Goal: Obtain resource: Download file/media

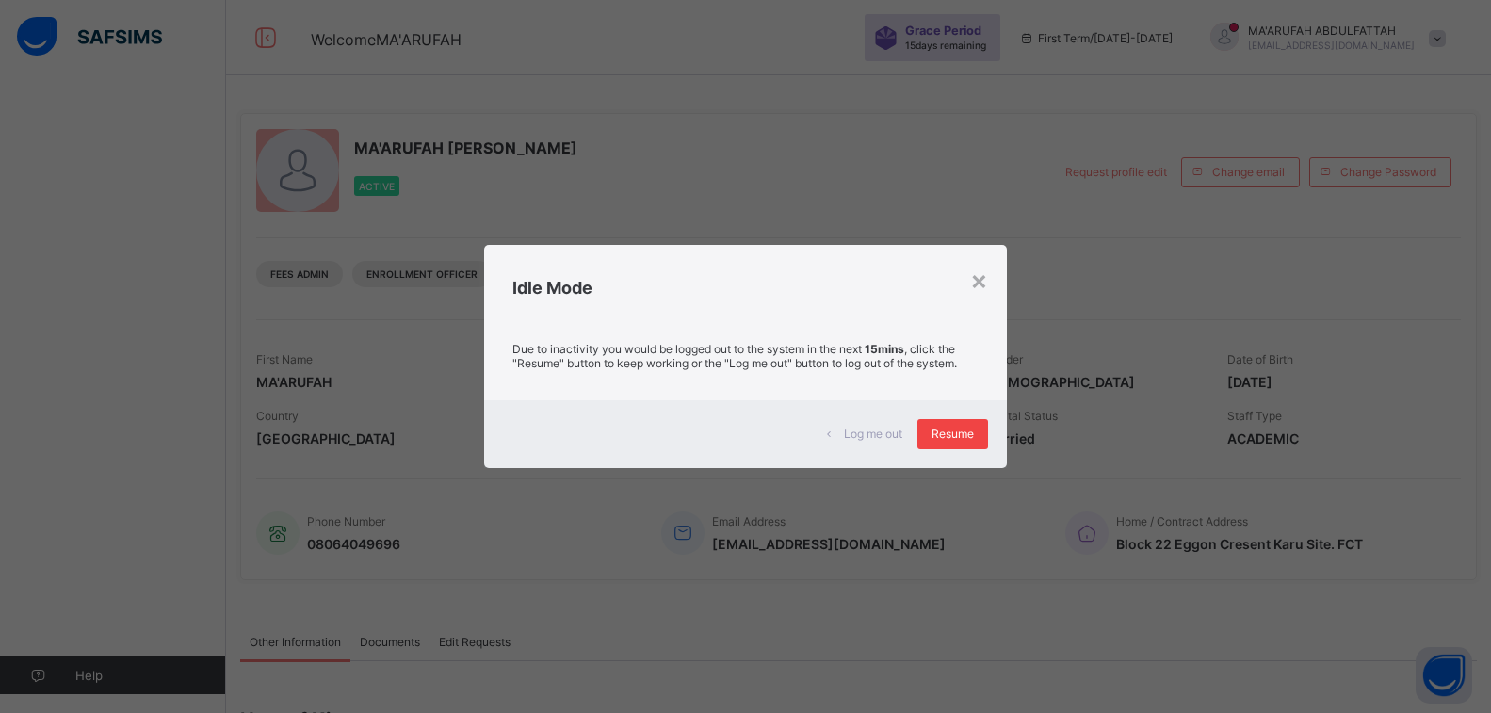
click at [963, 441] on span "Resume" at bounding box center [953, 434] width 42 height 14
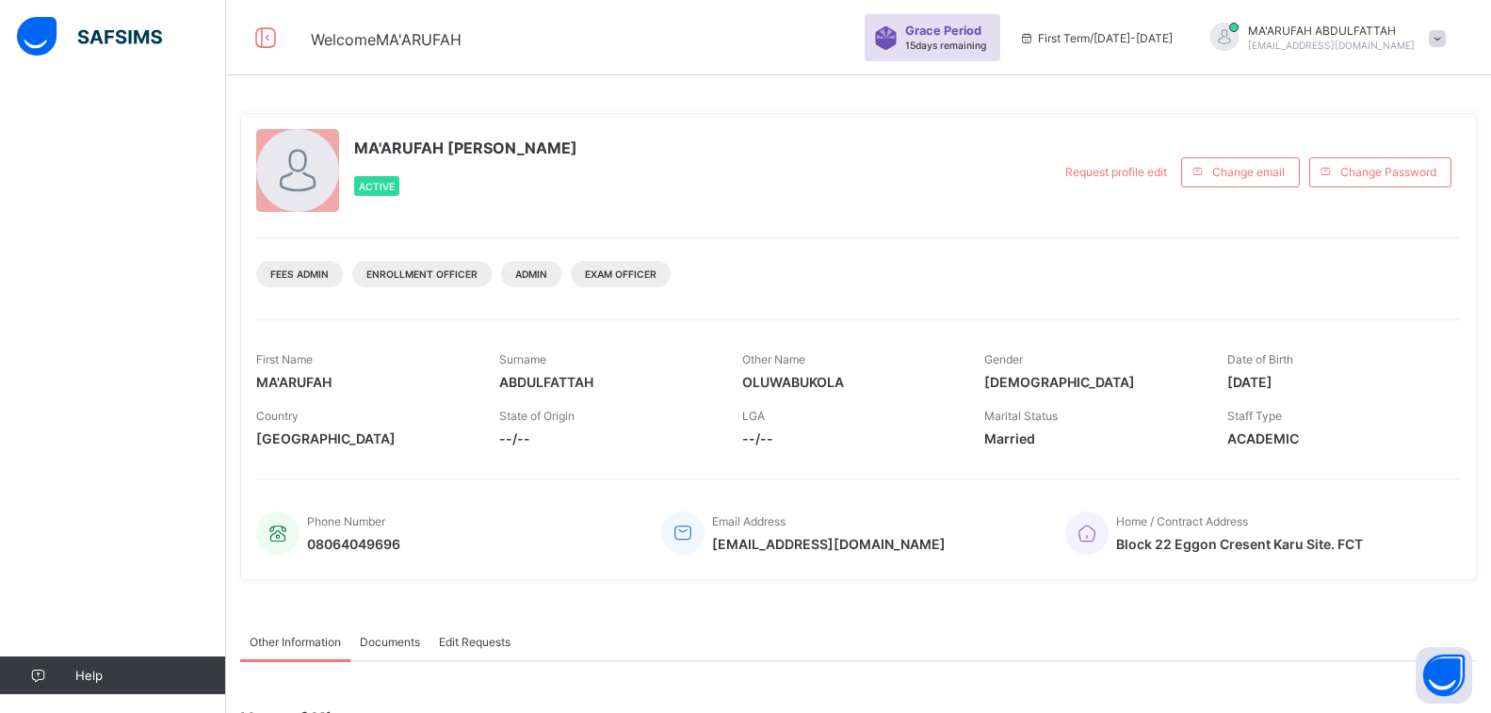
click at [1009, 116] on div "MA'ARUFAH [PERSON_NAME] Active Request profile edit Change email Change Passwor…" at bounding box center [858, 346] width 1237 height 467
click at [1446, 41] on span at bounding box center [1437, 38] width 17 height 17
click at [1410, 72] on ul "online Notifications Profile Switch School Logout" at bounding box center [1384, 152] width 141 height 179
click at [266, 41] on icon at bounding box center [266, 37] width 32 height 27
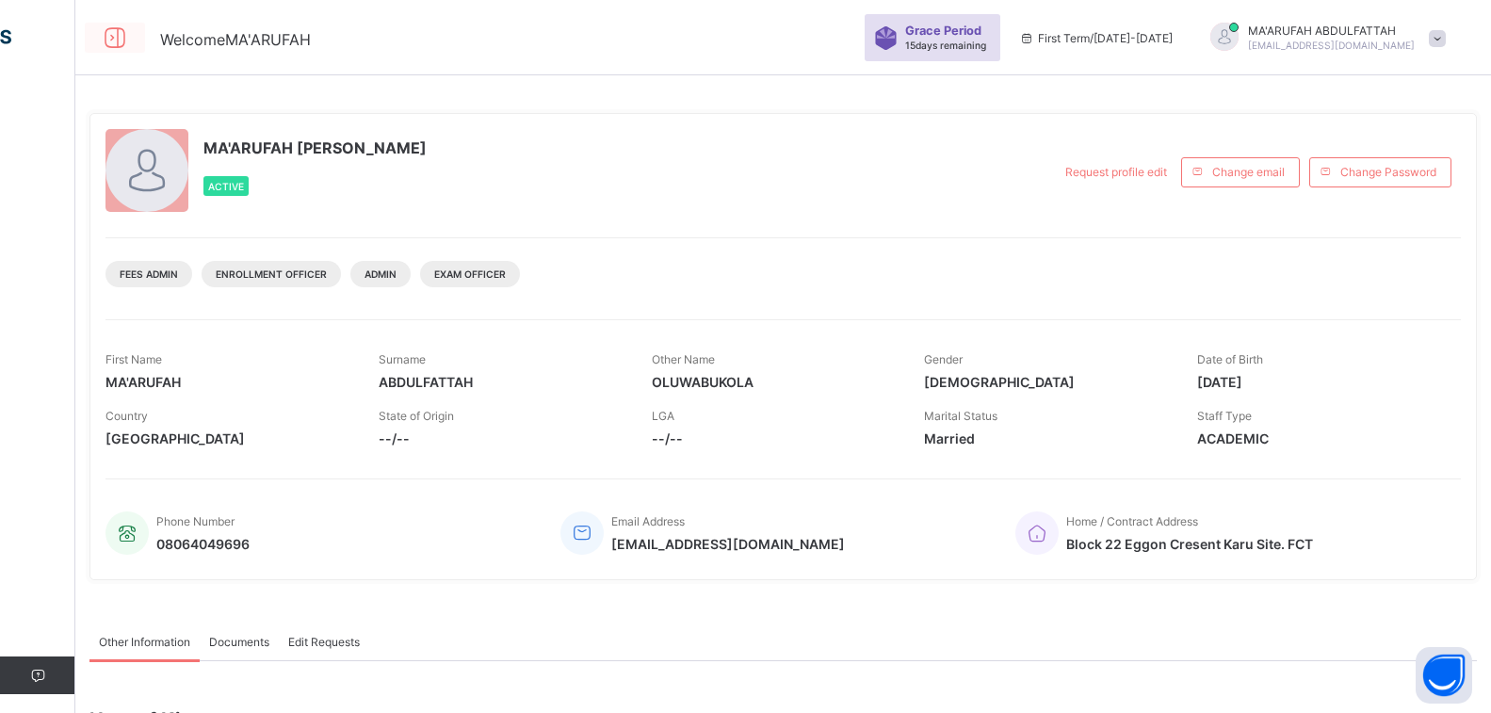
click at [118, 38] on icon at bounding box center [115, 37] width 32 height 27
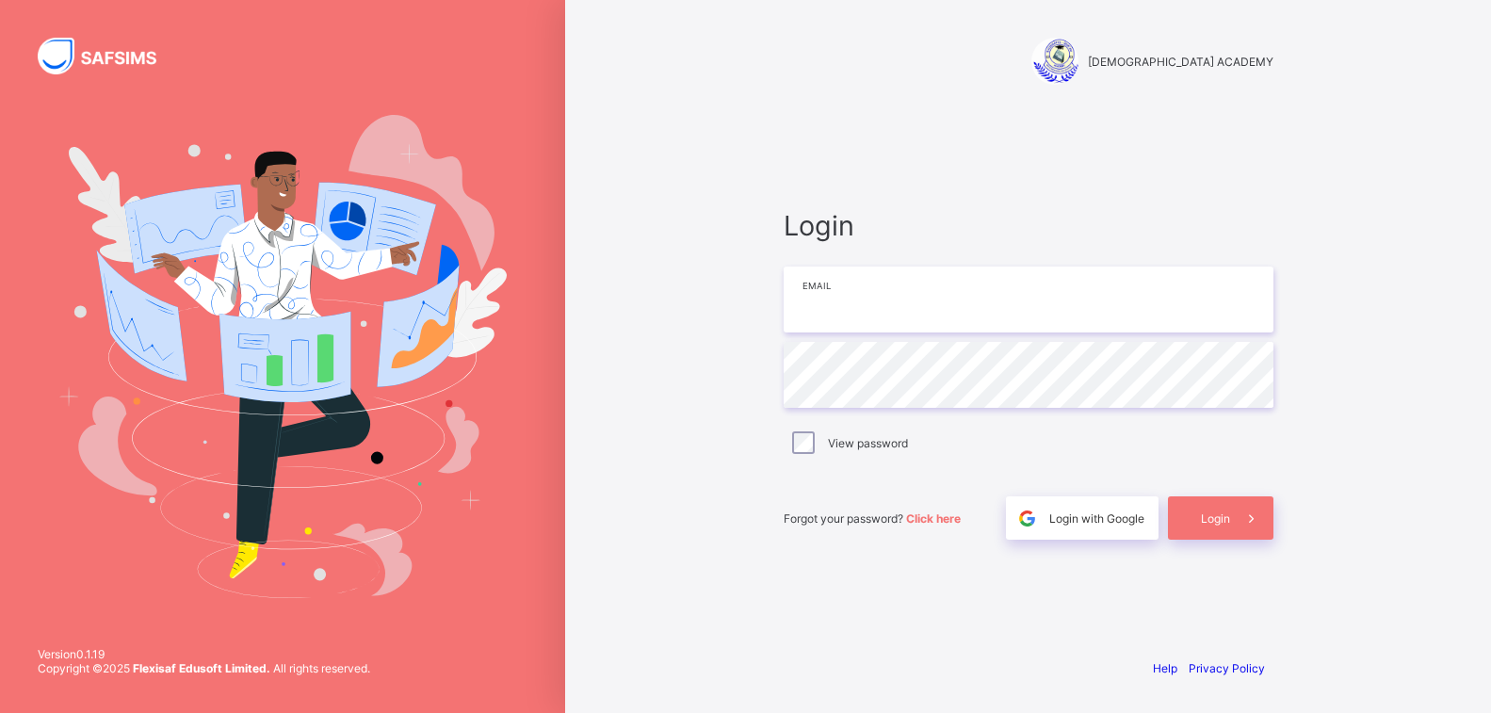
type input "**********"
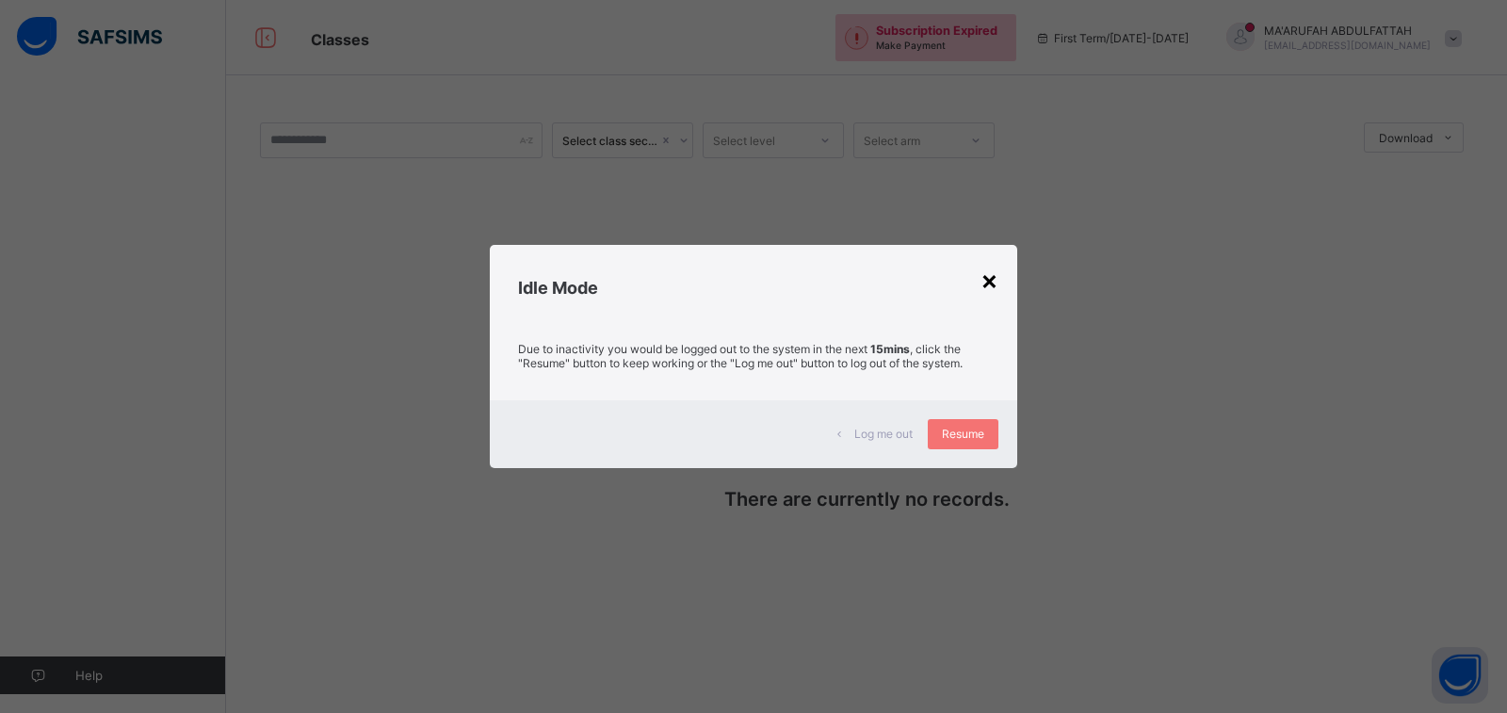
click at [988, 283] on div "×" at bounding box center [990, 280] width 18 height 32
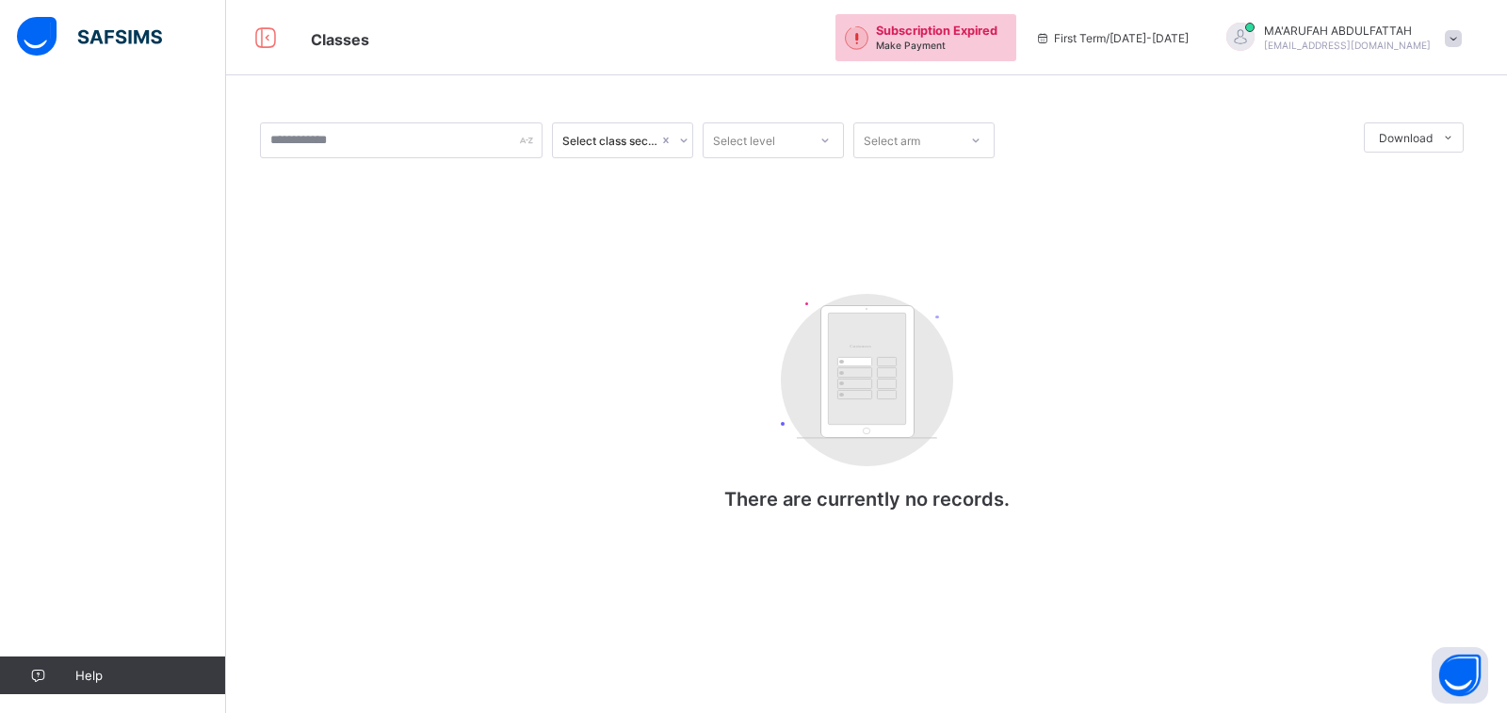
click at [916, 36] on span "Subscription Expired" at bounding box center [937, 31] width 122 height 14
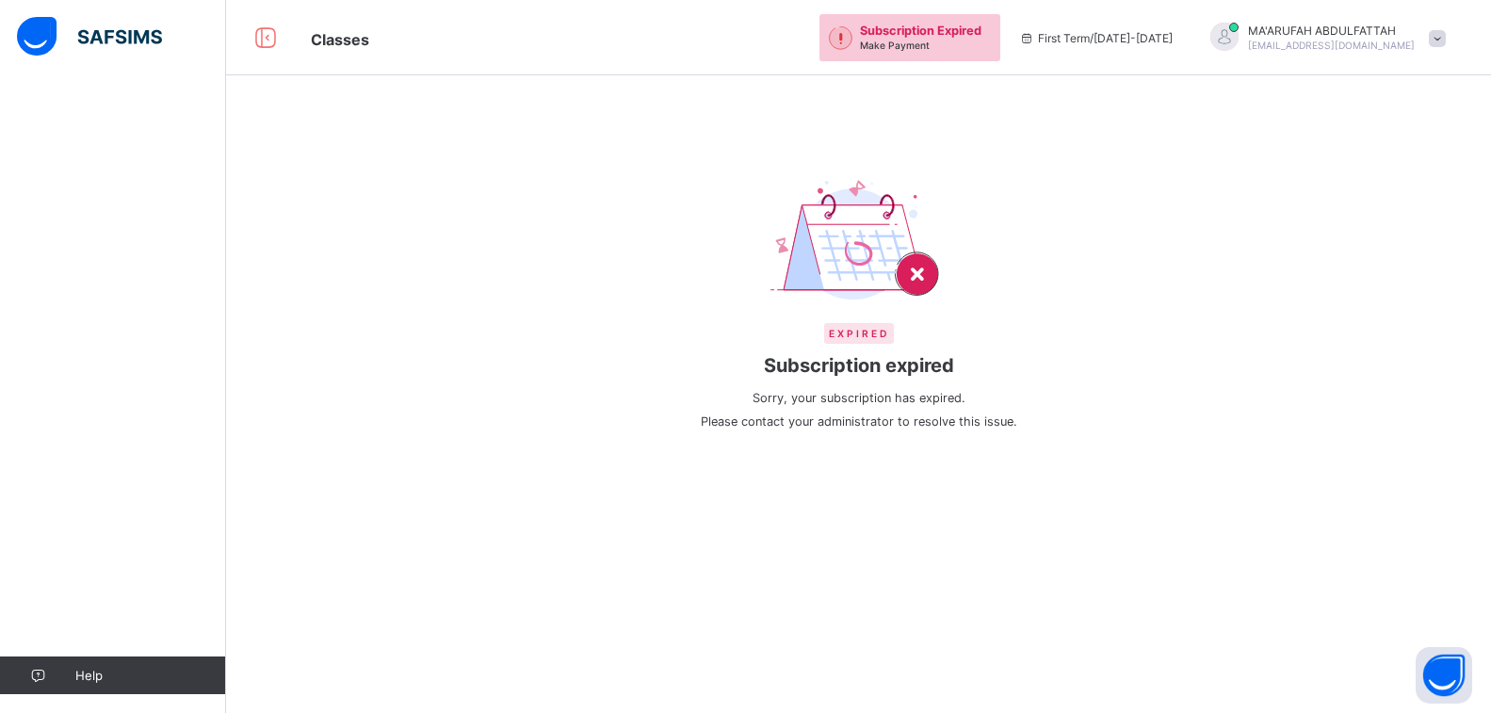
click at [880, 679] on div "Expired Subscription expired Sorry, your subscription has expired. Please conta…" at bounding box center [858, 356] width 1265 height 713
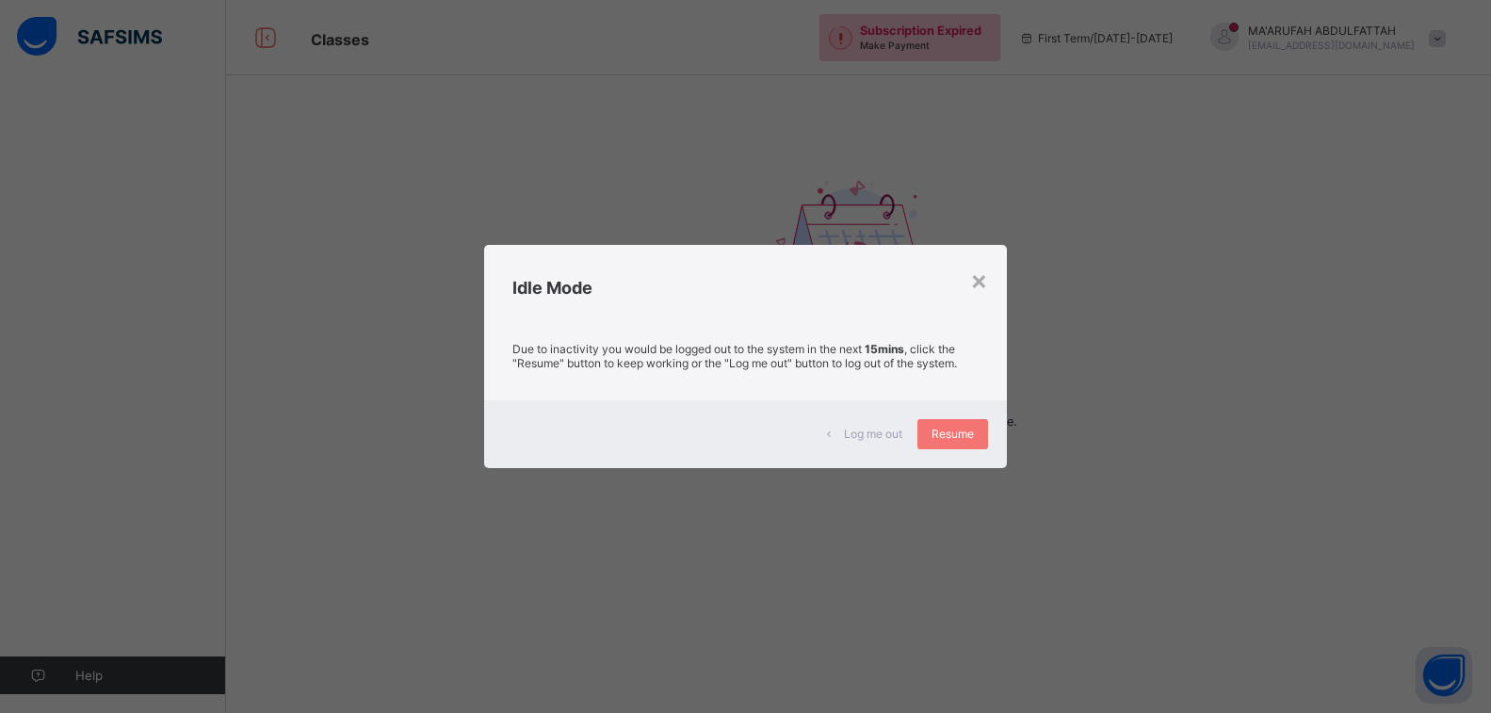
click at [991, 279] on div "Idle Mode" at bounding box center [745, 283] width 522 height 76
click at [980, 281] on div "×" at bounding box center [979, 280] width 18 height 32
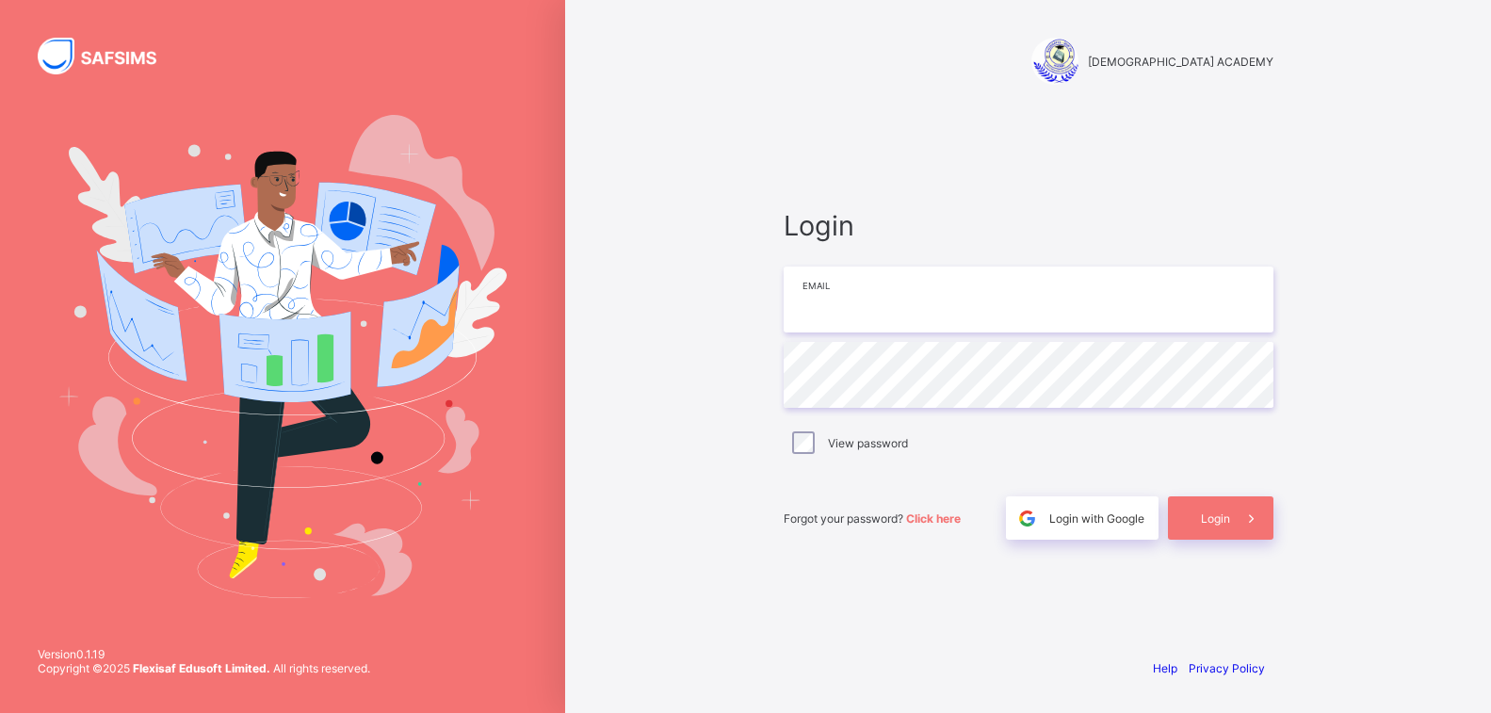
type input "**********"
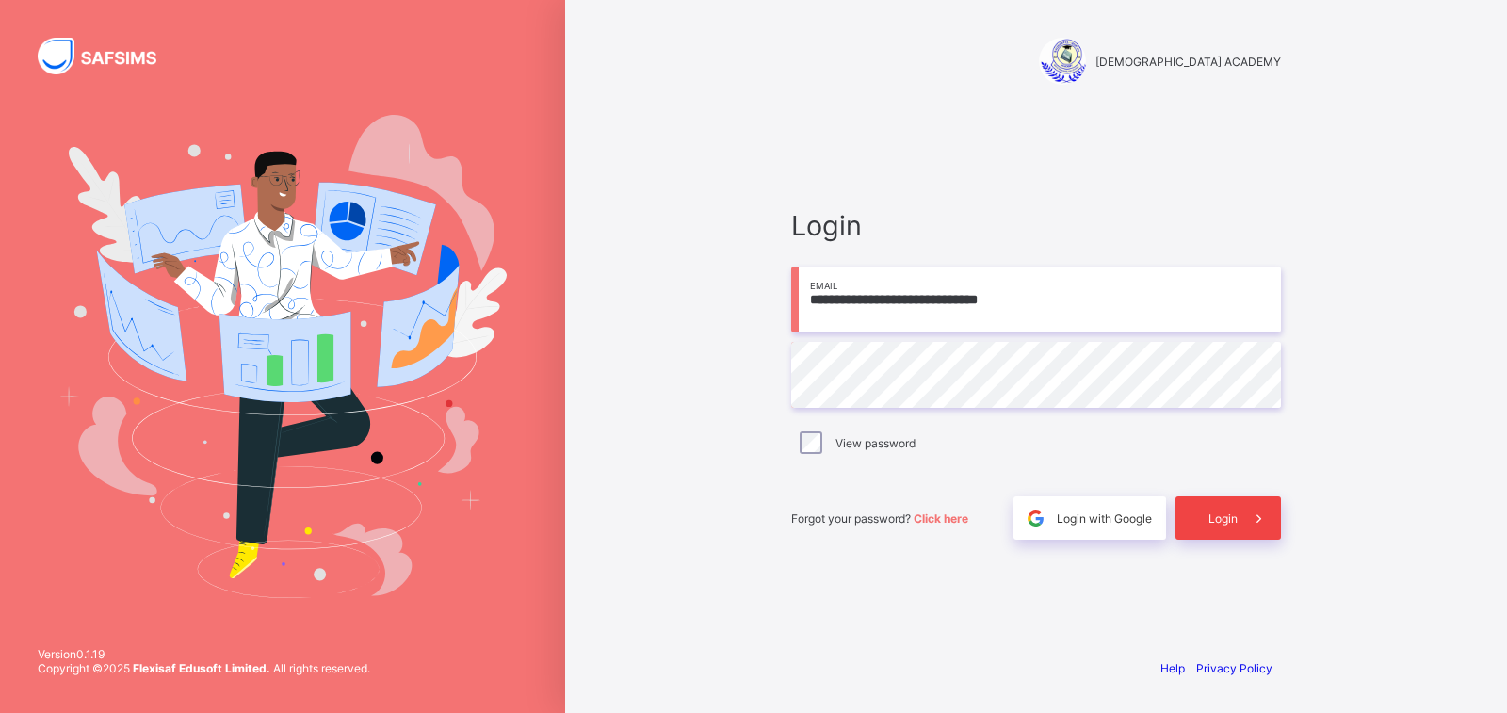
click at [1208, 507] on div "Login" at bounding box center [1228, 517] width 105 height 43
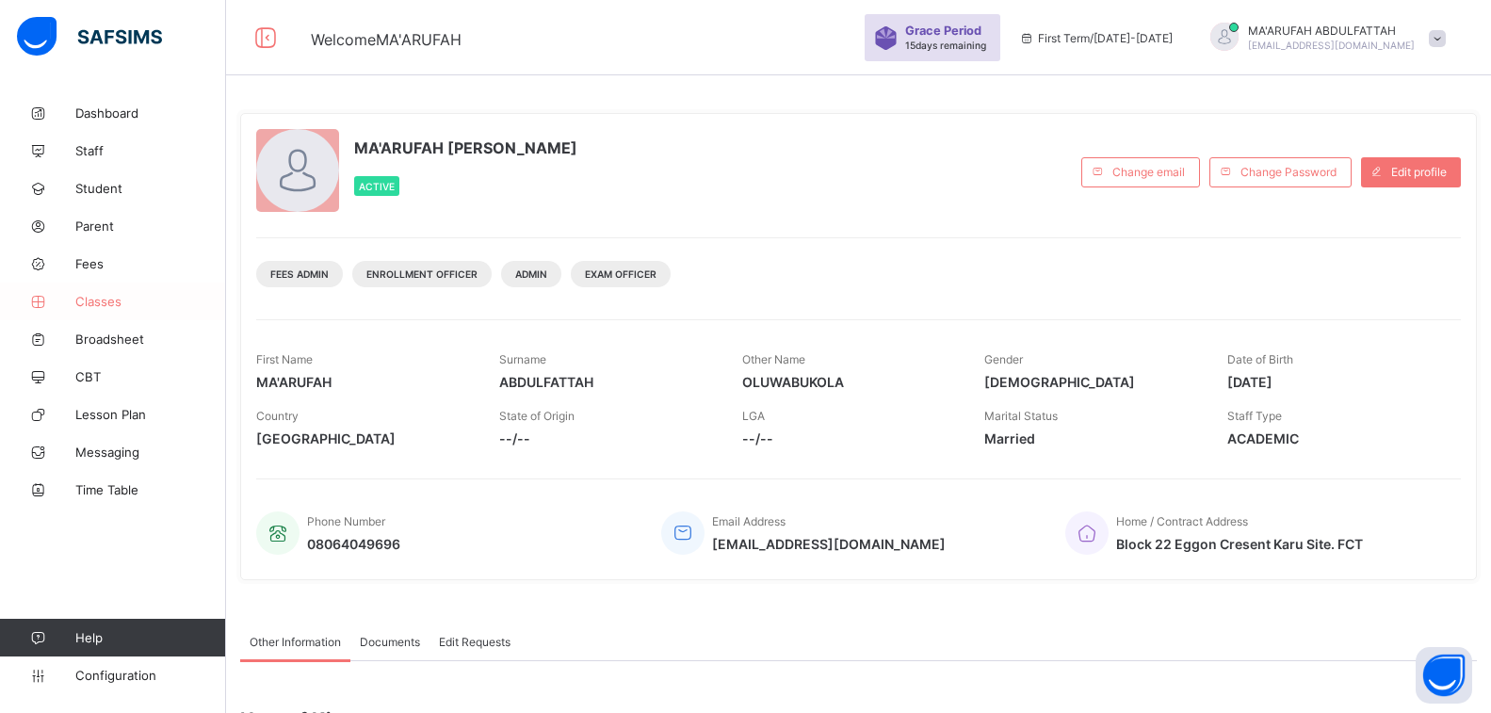
click at [111, 300] on span "Classes" at bounding box center [150, 301] width 151 height 15
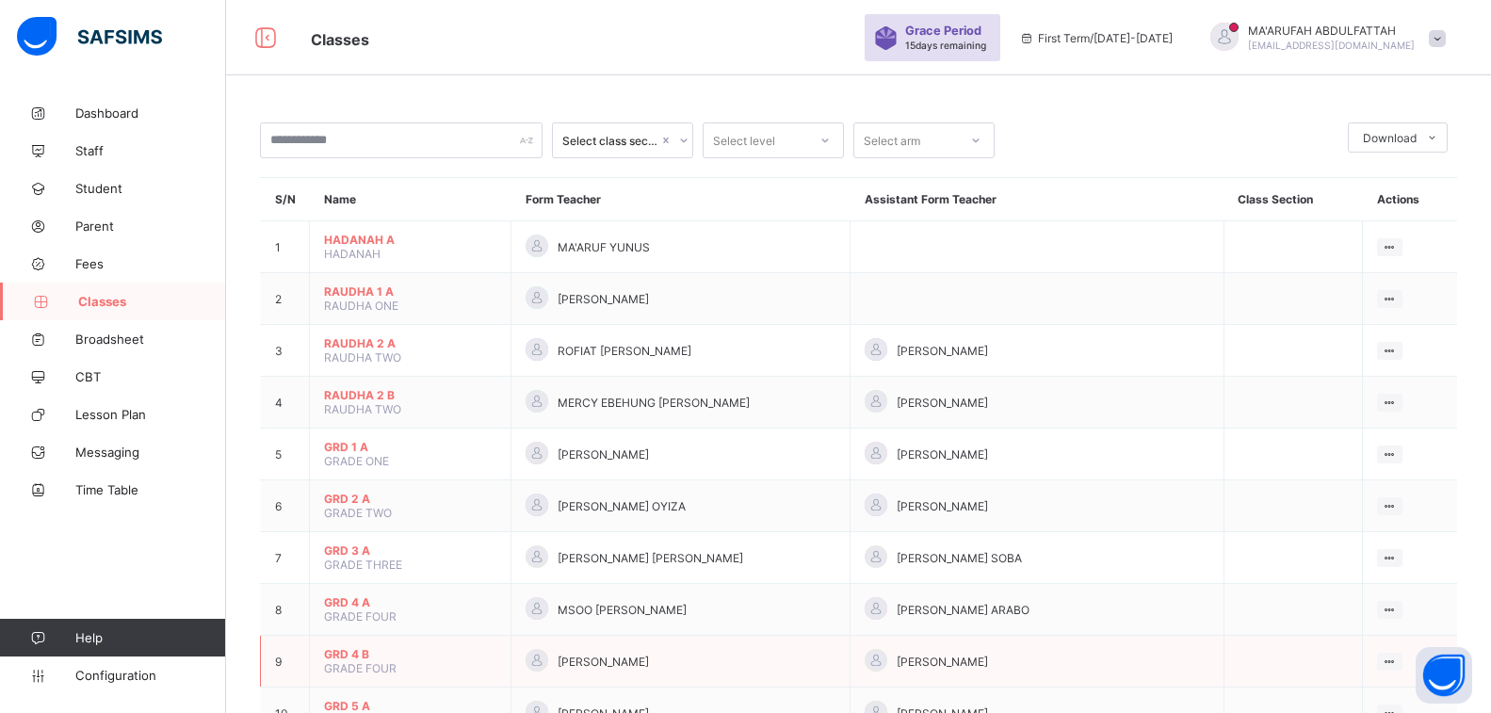
scroll to position [283, 0]
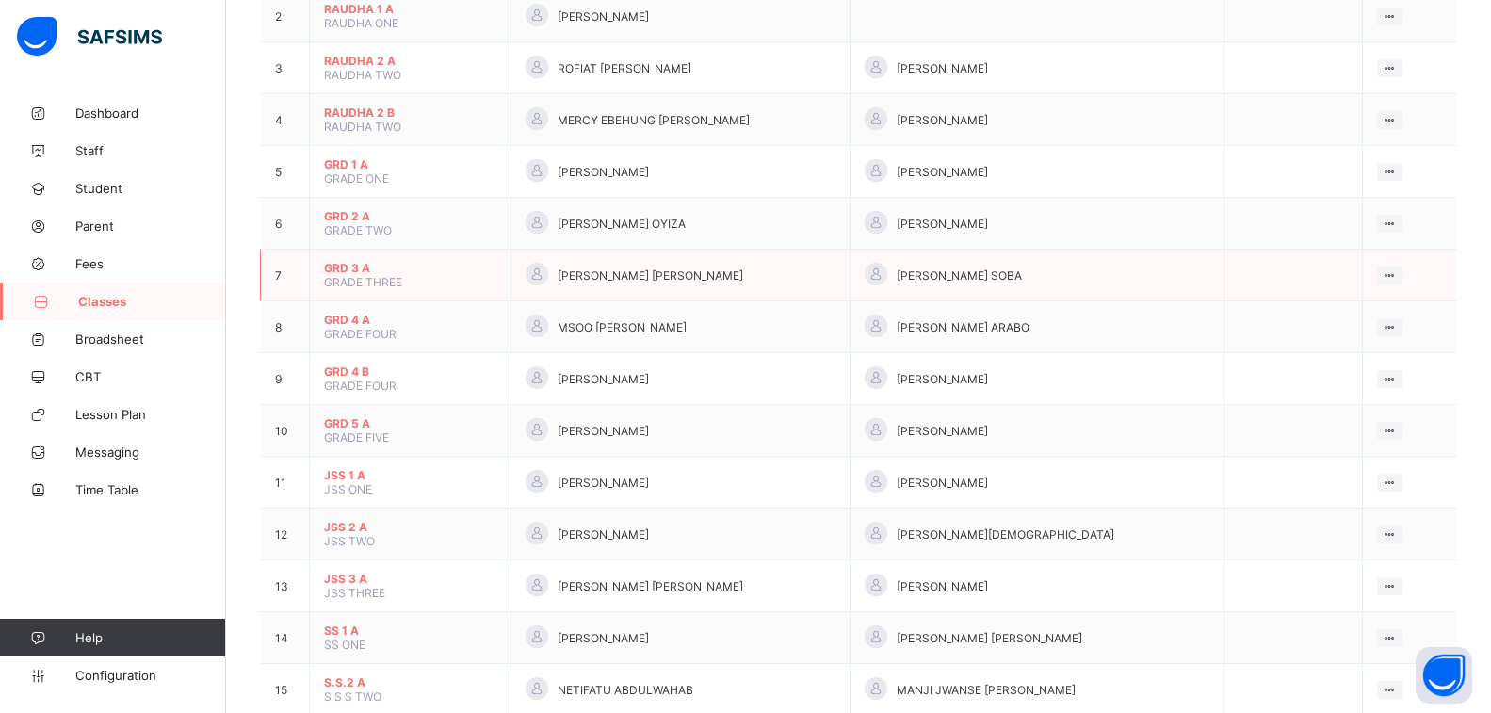
click at [356, 269] on span "GRD 3 A" at bounding box center [410, 268] width 172 height 14
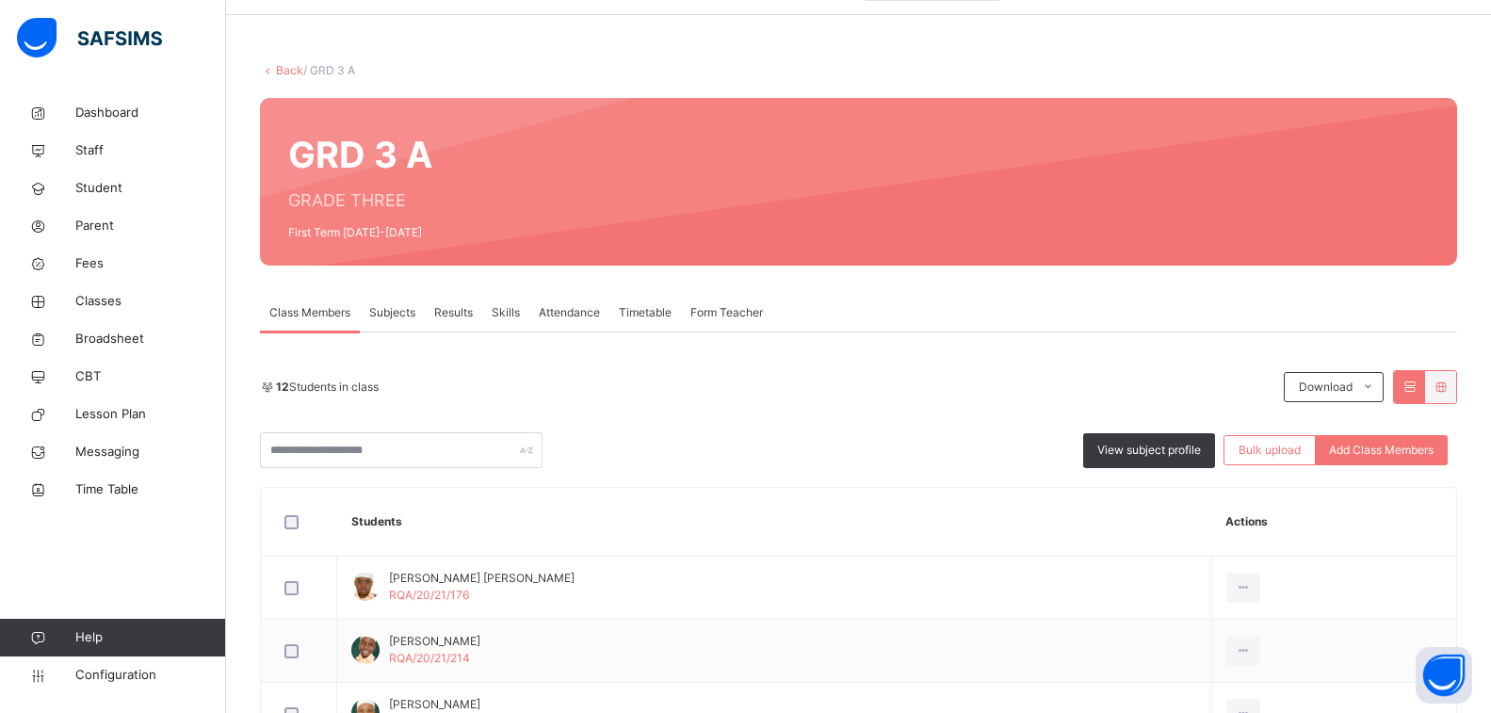
scroll to position [188, 0]
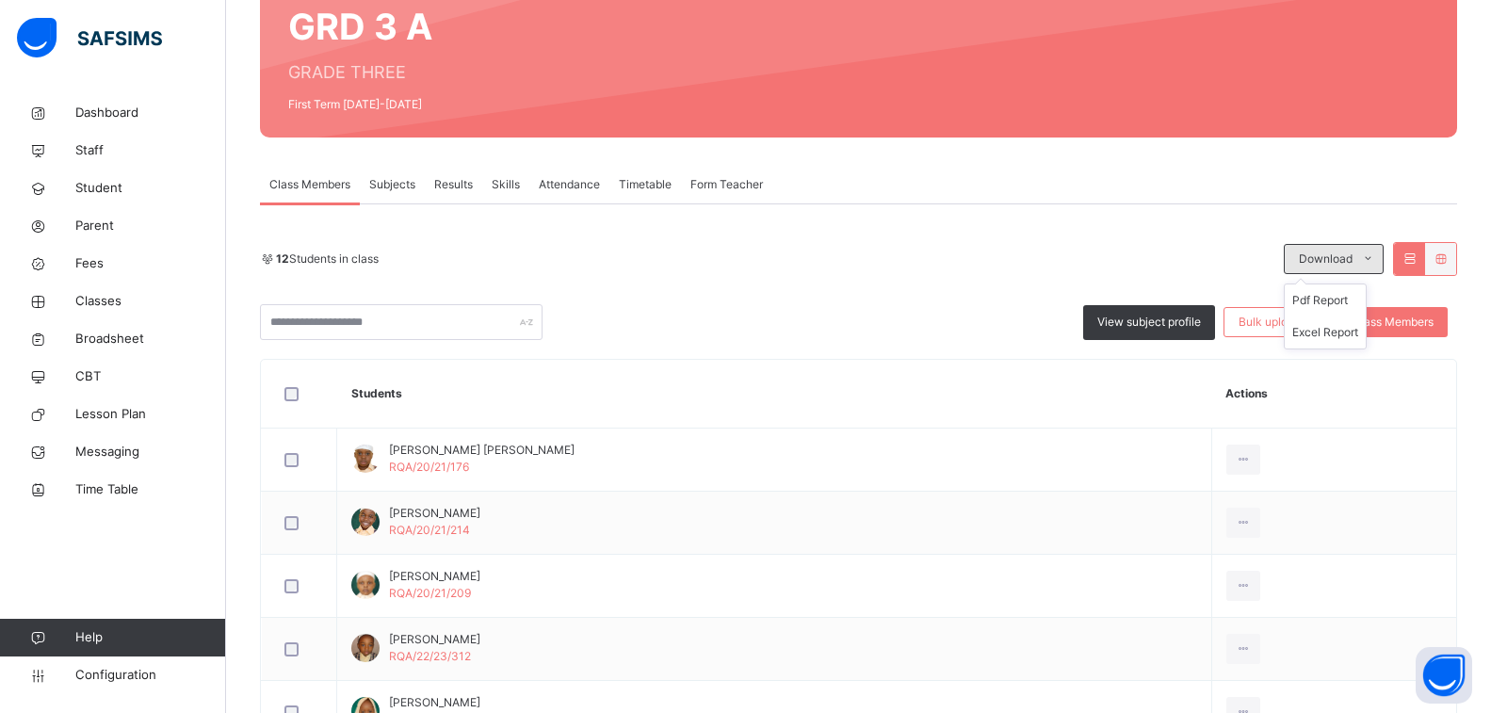
click at [1383, 249] on span at bounding box center [1368, 259] width 30 height 30
click at [1323, 327] on li "Excel Report" at bounding box center [1325, 332] width 81 height 32
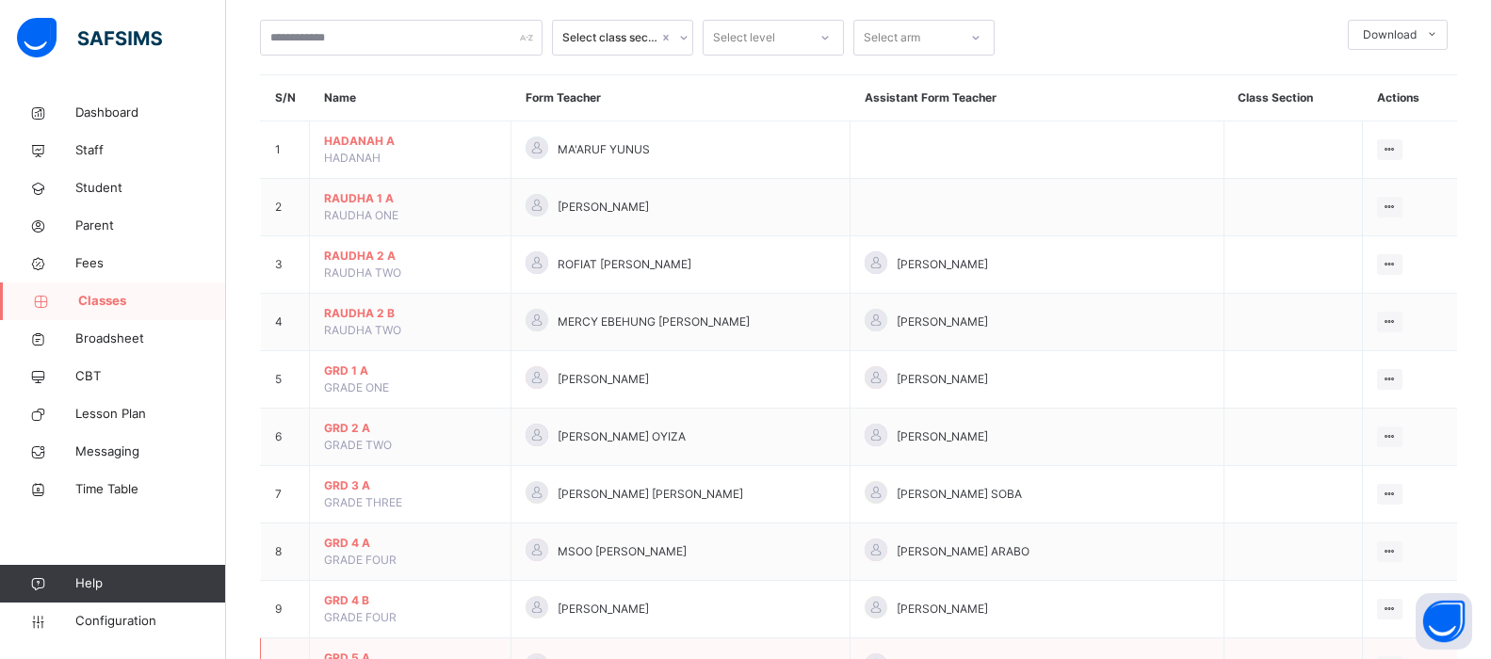
scroll to position [377, 0]
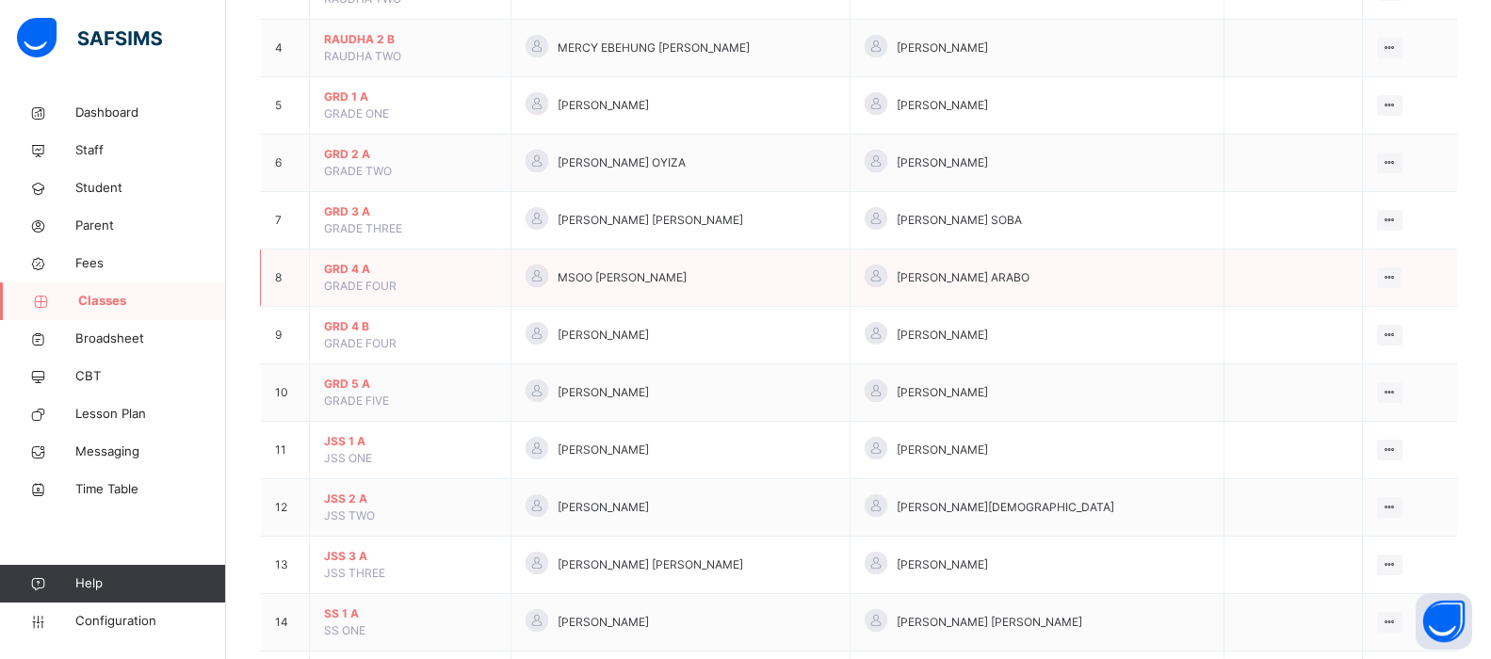
click at [353, 273] on span "GRD 4 A" at bounding box center [410, 269] width 172 height 17
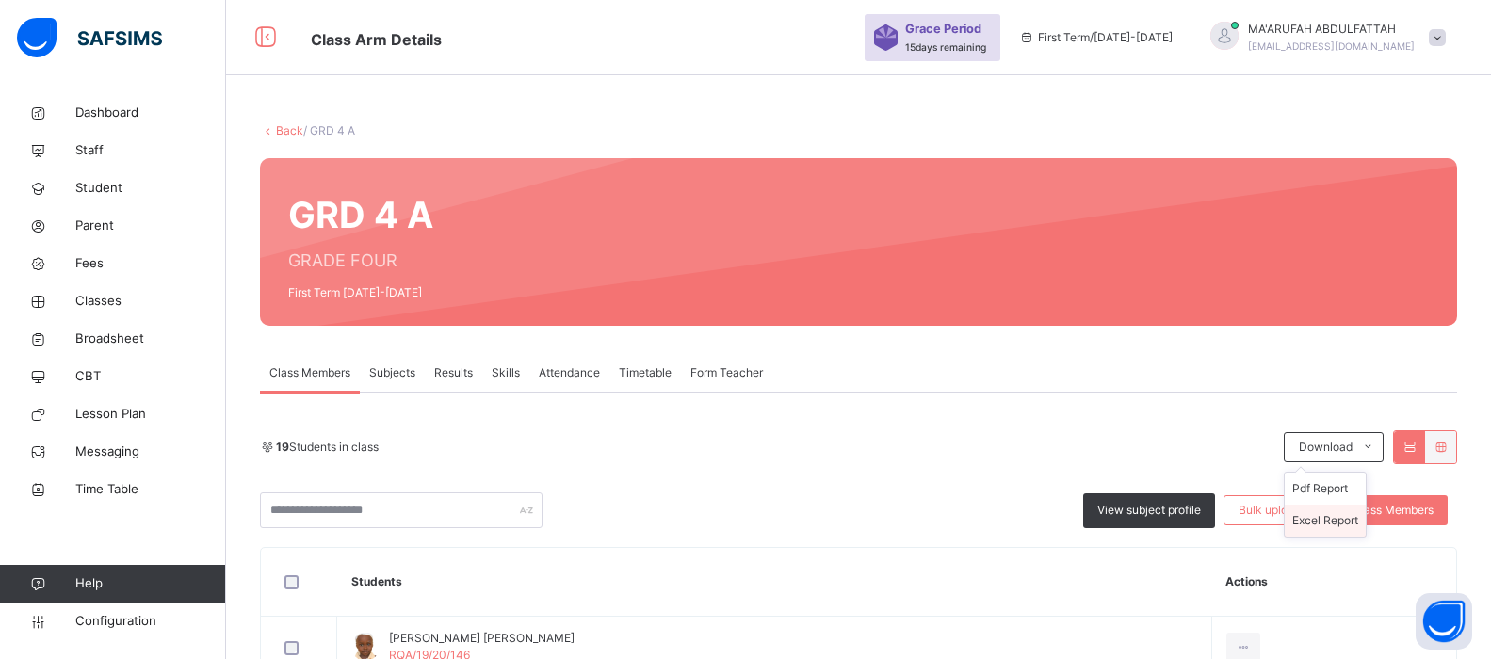
click at [1325, 513] on li "Excel Report" at bounding box center [1325, 521] width 81 height 32
click at [282, 131] on link "Back" at bounding box center [289, 130] width 27 height 14
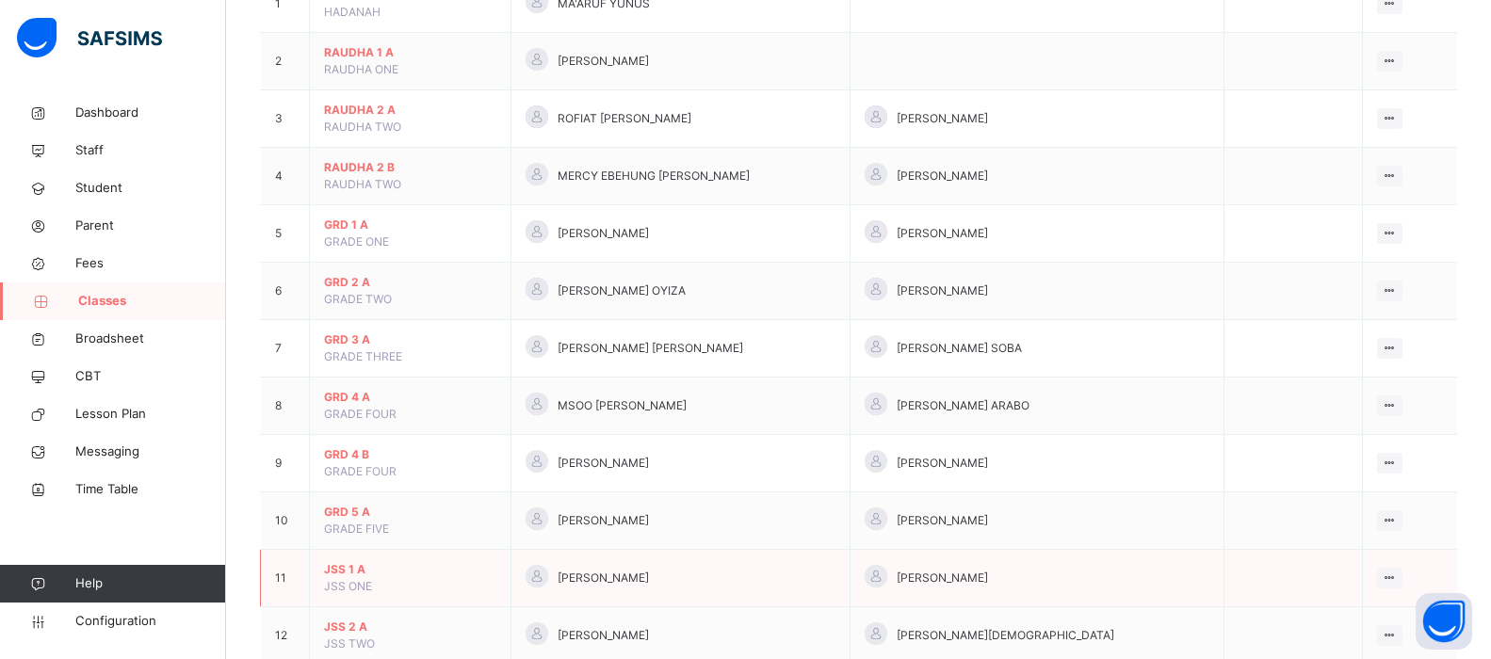
scroll to position [283, 0]
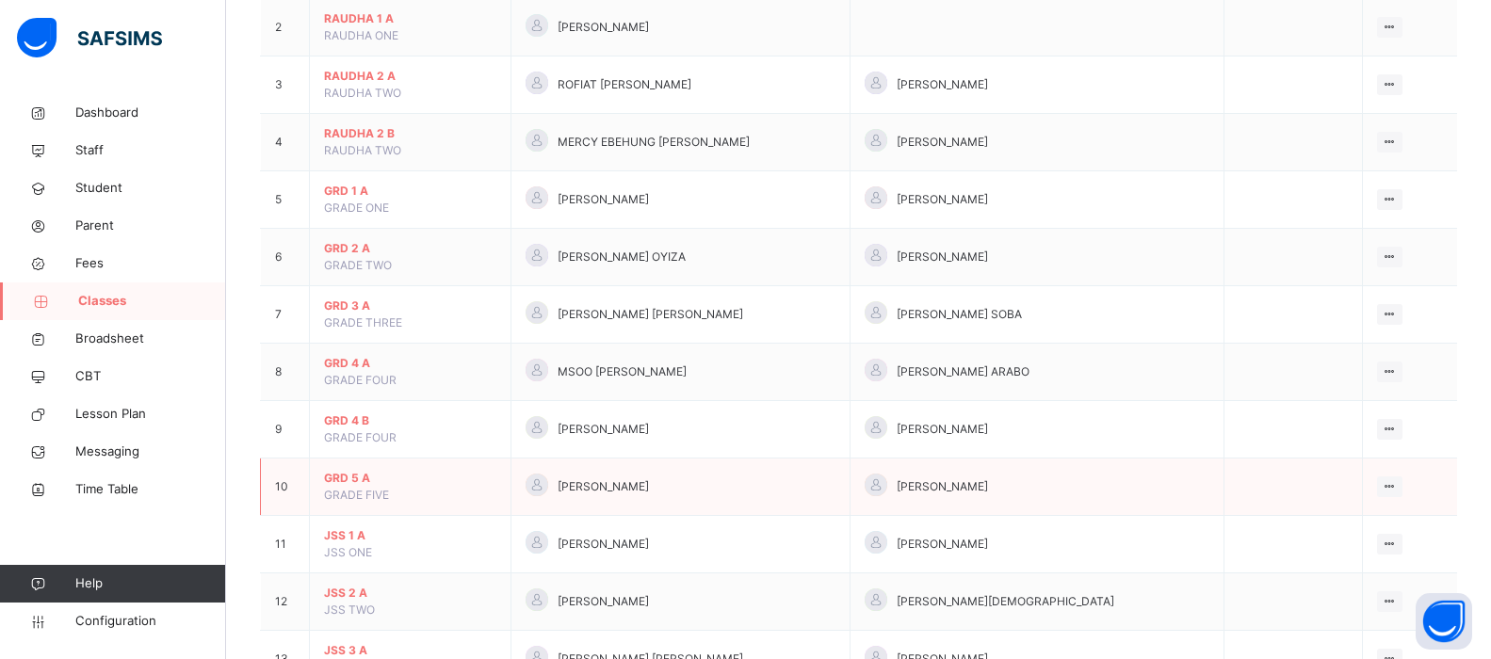
click at [370, 481] on span "GRD 5 A" at bounding box center [410, 478] width 172 height 17
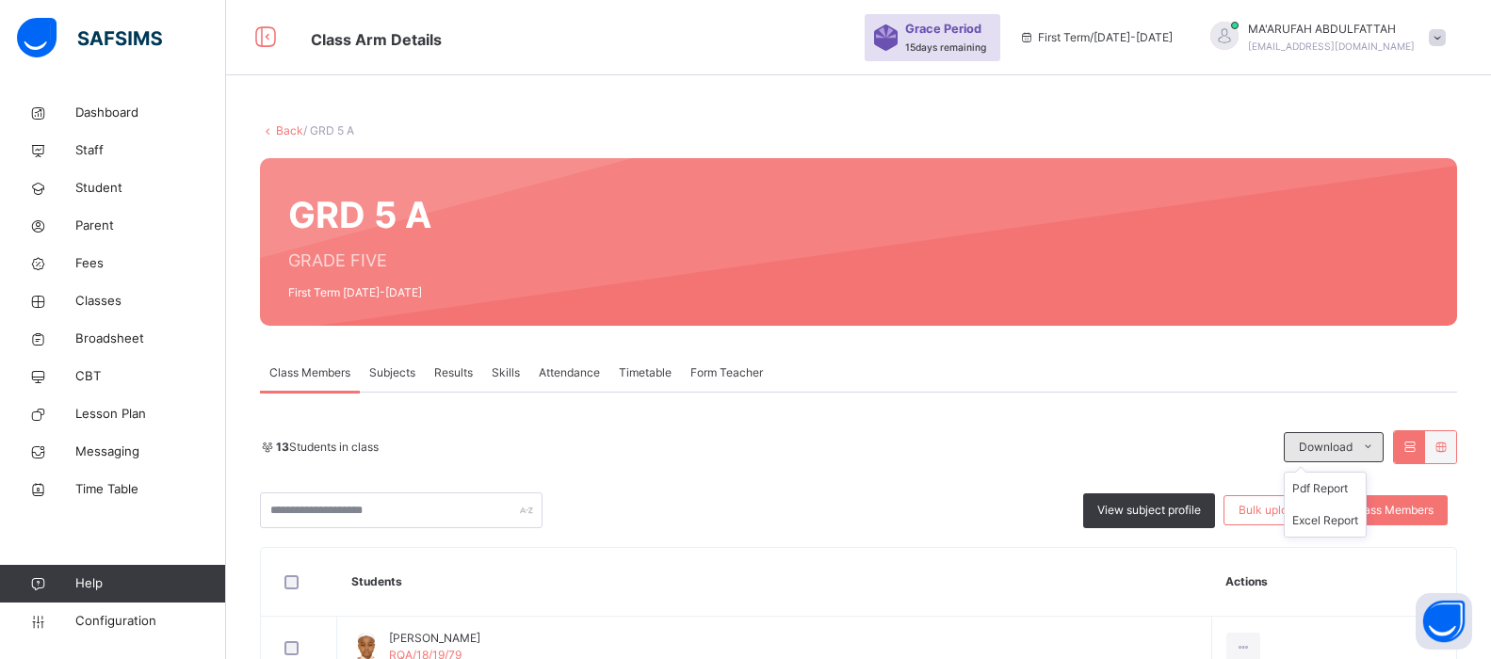
click at [1350, 439] on span "Download" at bounding box center [1326, 447] width 54 height 17
click at [1325, 512] on li "Excel Report" at bounding box center [1325, 521] width 81 height 32
click at [289, 133] on link "Back" at bounding box center [289, 130] width 27 height 14
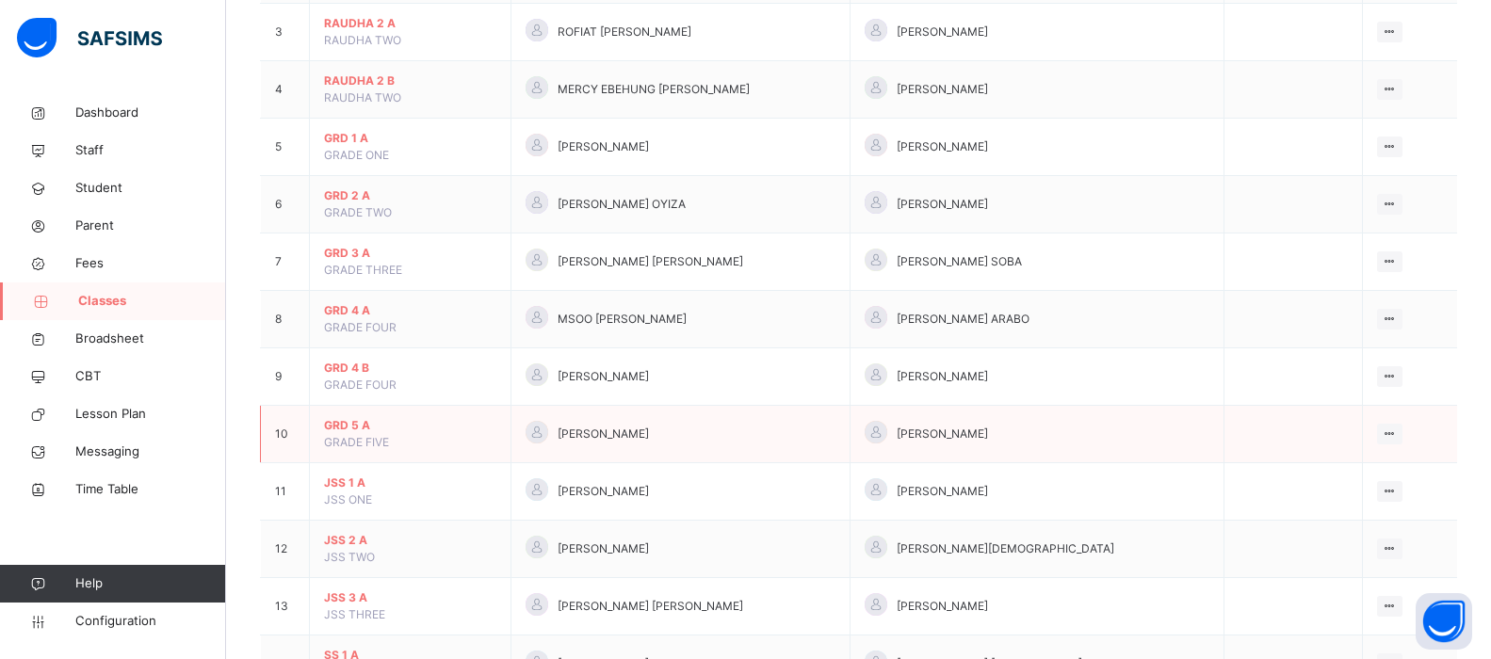
scroll to position [283, 0]
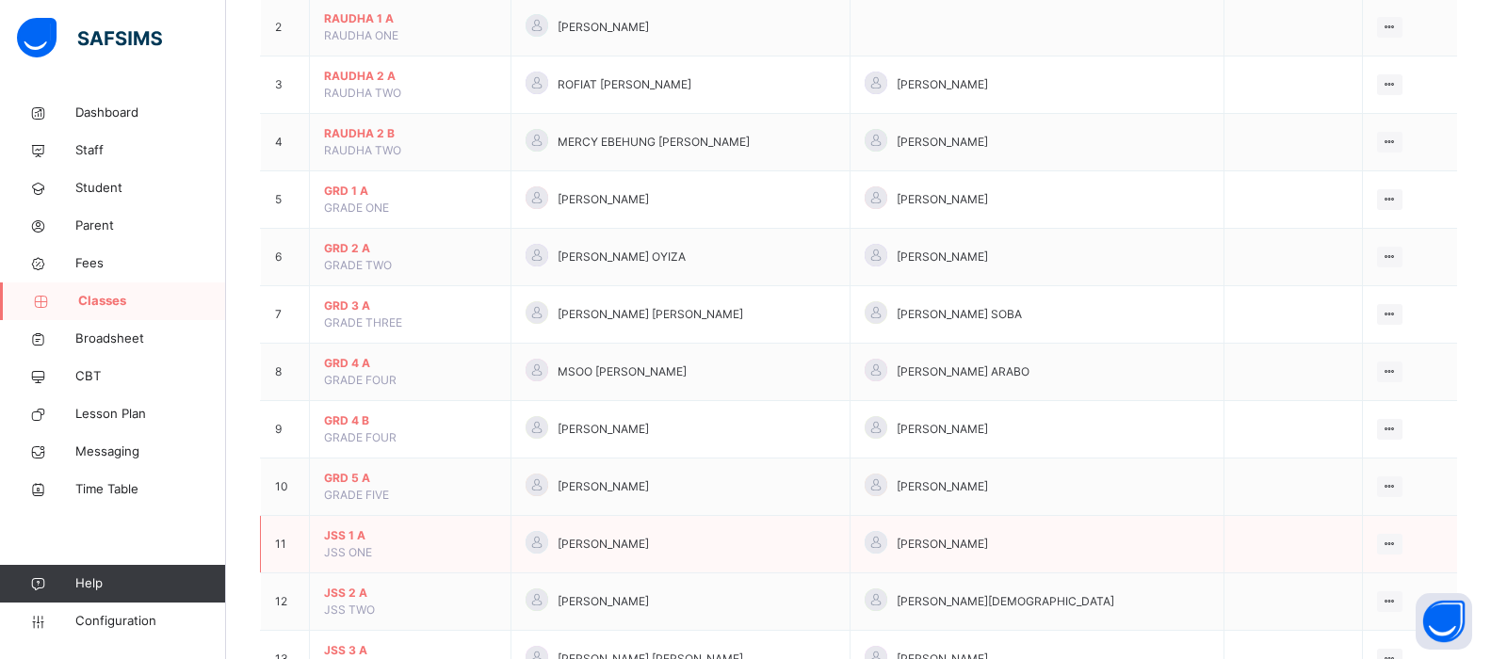
click at [358, 527] on td "JSS 1 A JSS ONE" at bounding box center [411, 544] width 202 height 57
click at [357, 533] on span "JSS 1 A" at bounding box center [410, 535] width 172 height 17
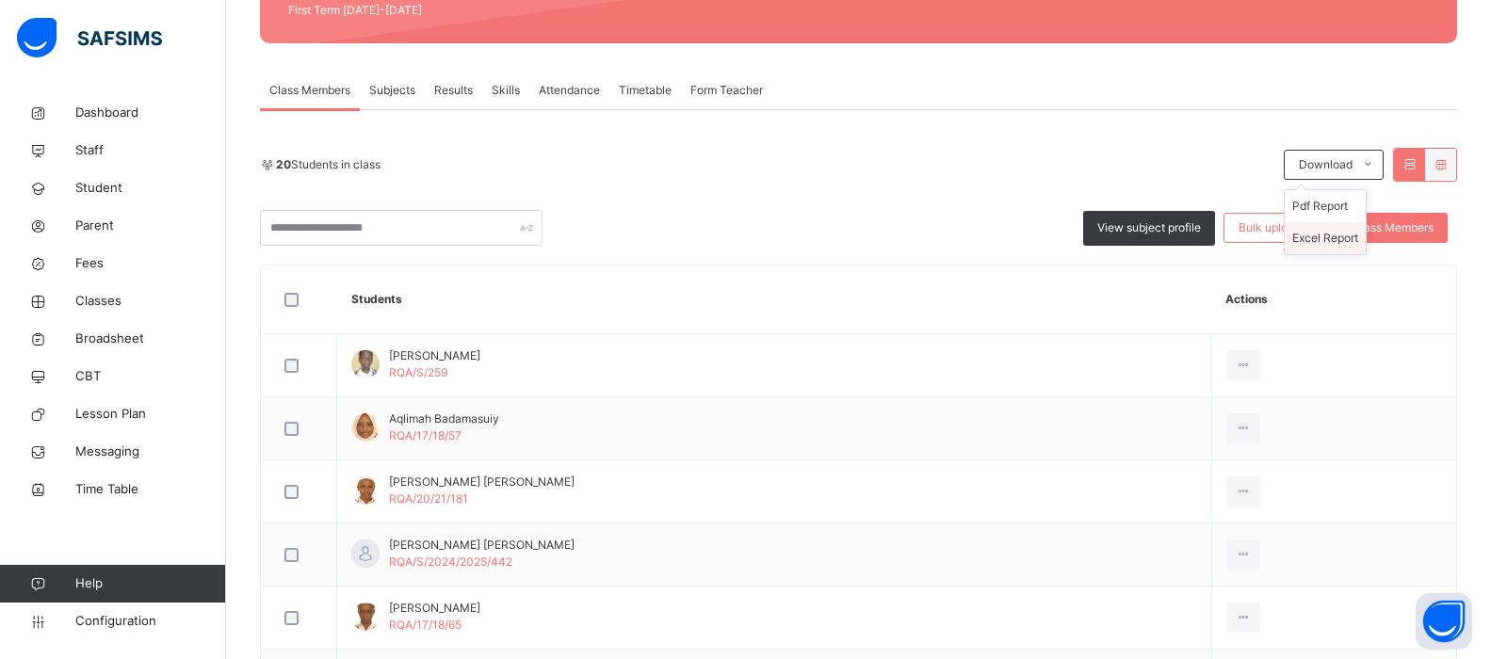
click at [1345, 229] on li "Excel Report" at bounding box center [1325, 238] width 81 height 32
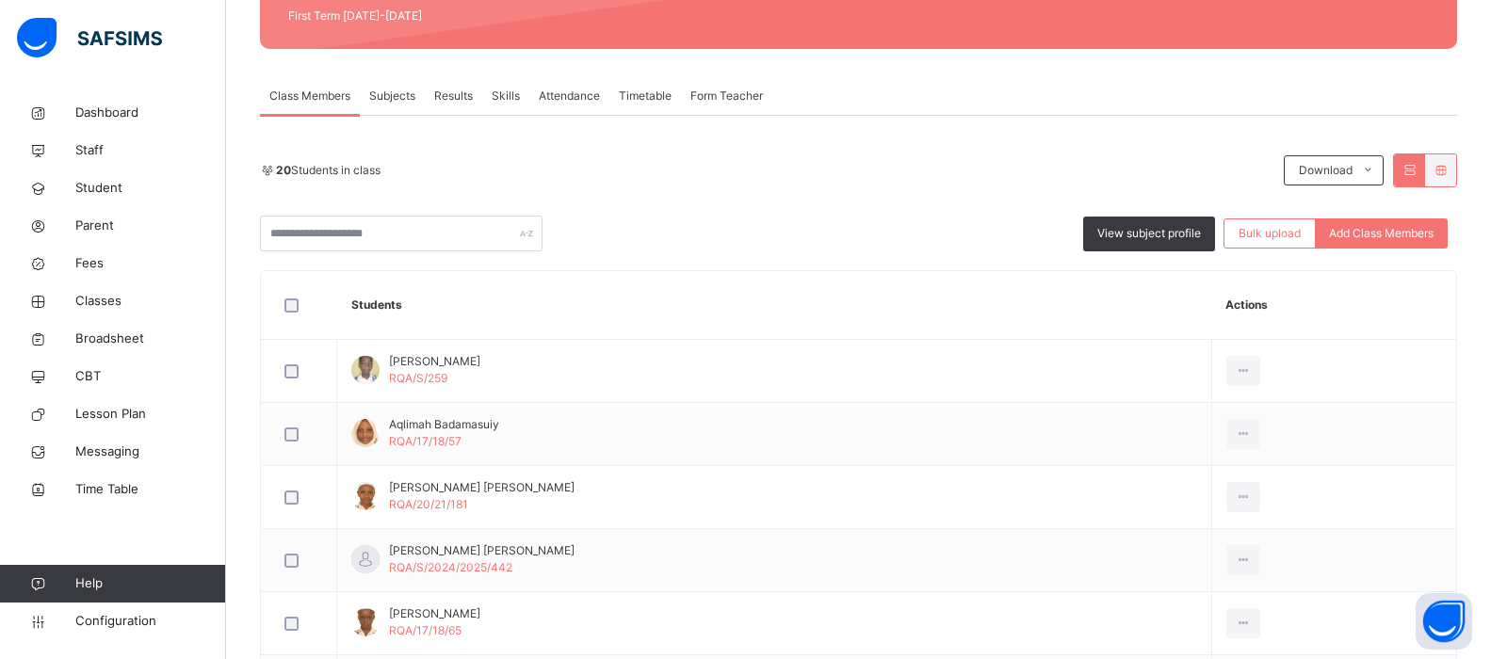
scroll to position [0, 0]
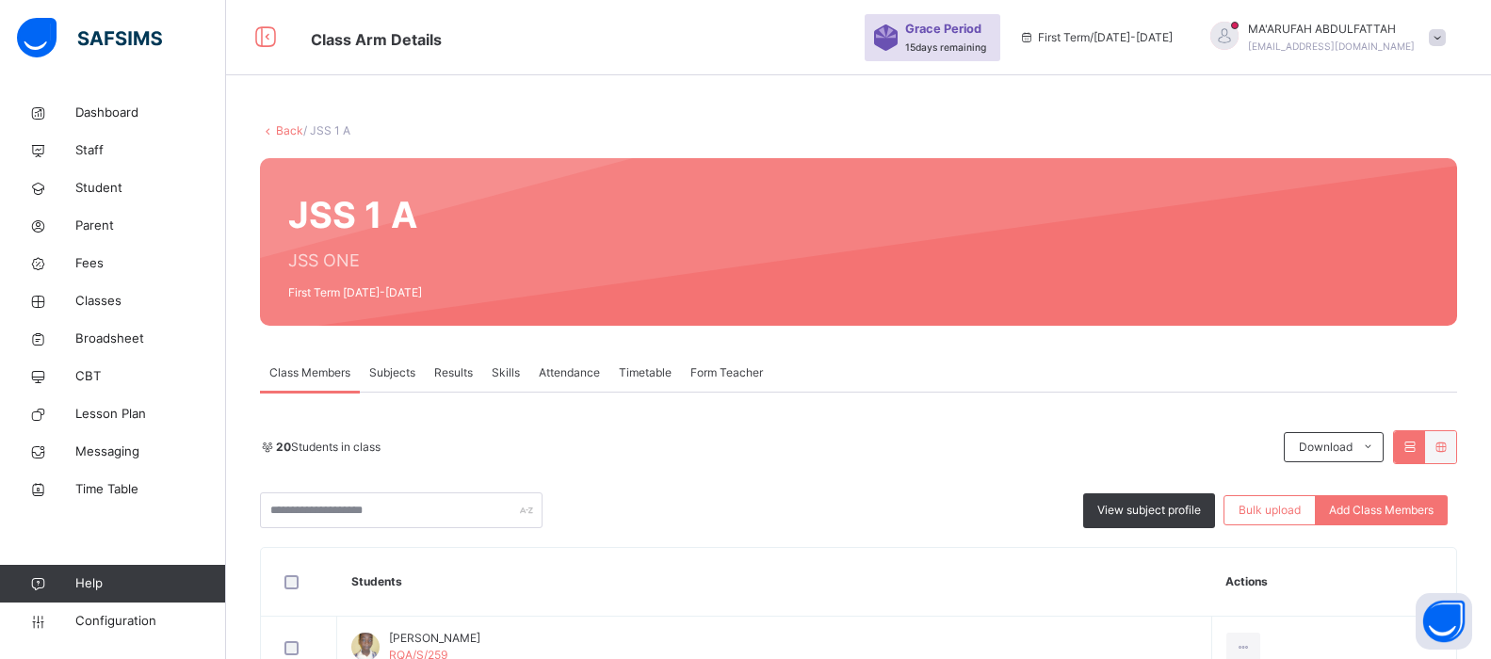
click at [291, 126] on link "Back" at bounding box center [289, 130] width 27 height 14
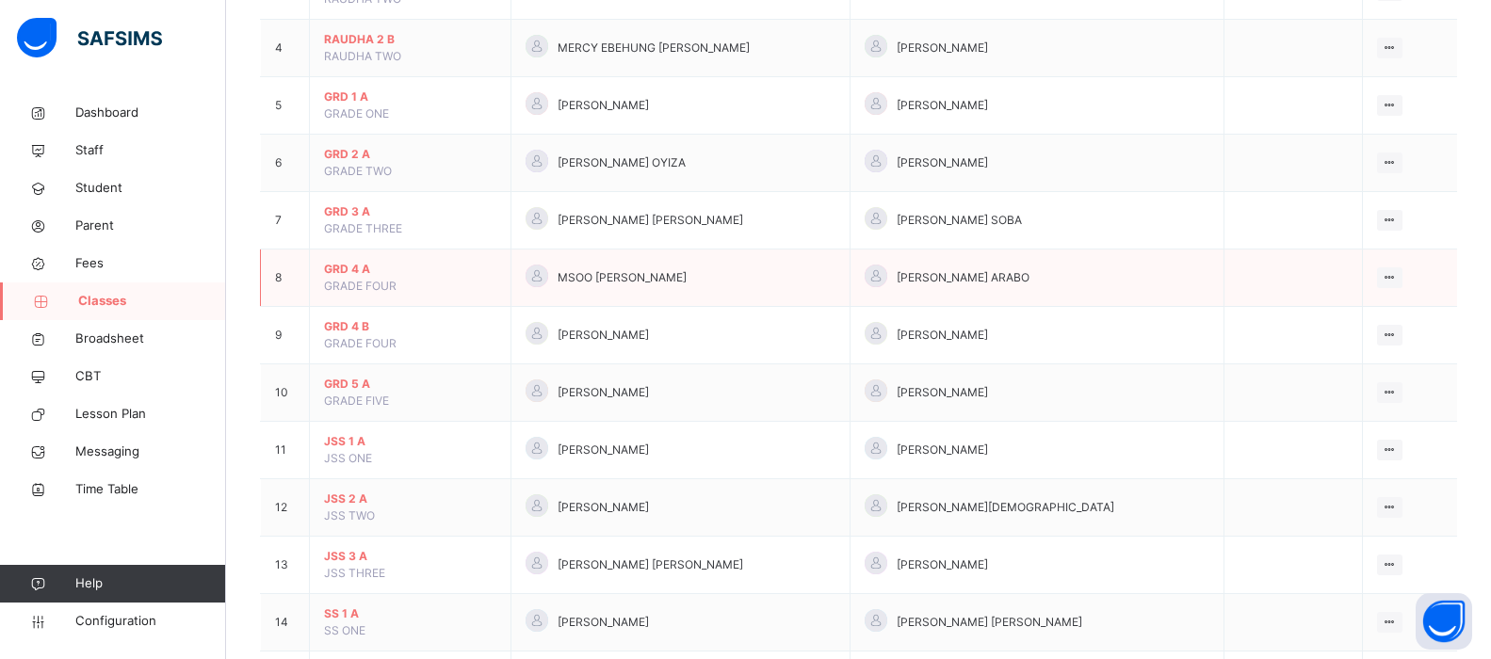
scroll to position [471, 0]
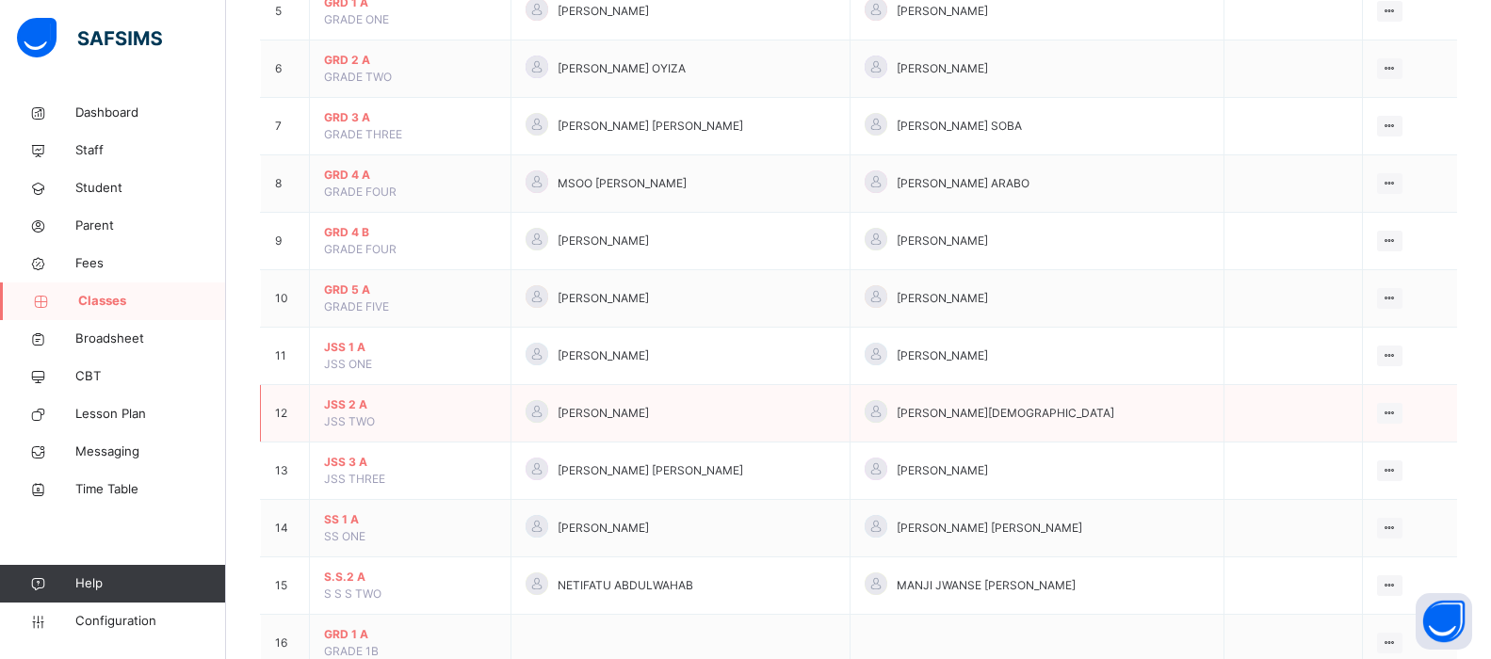
click at [369, 403] on span "JSS 2 A" at bounding box center [410, 405] width 172 height 17
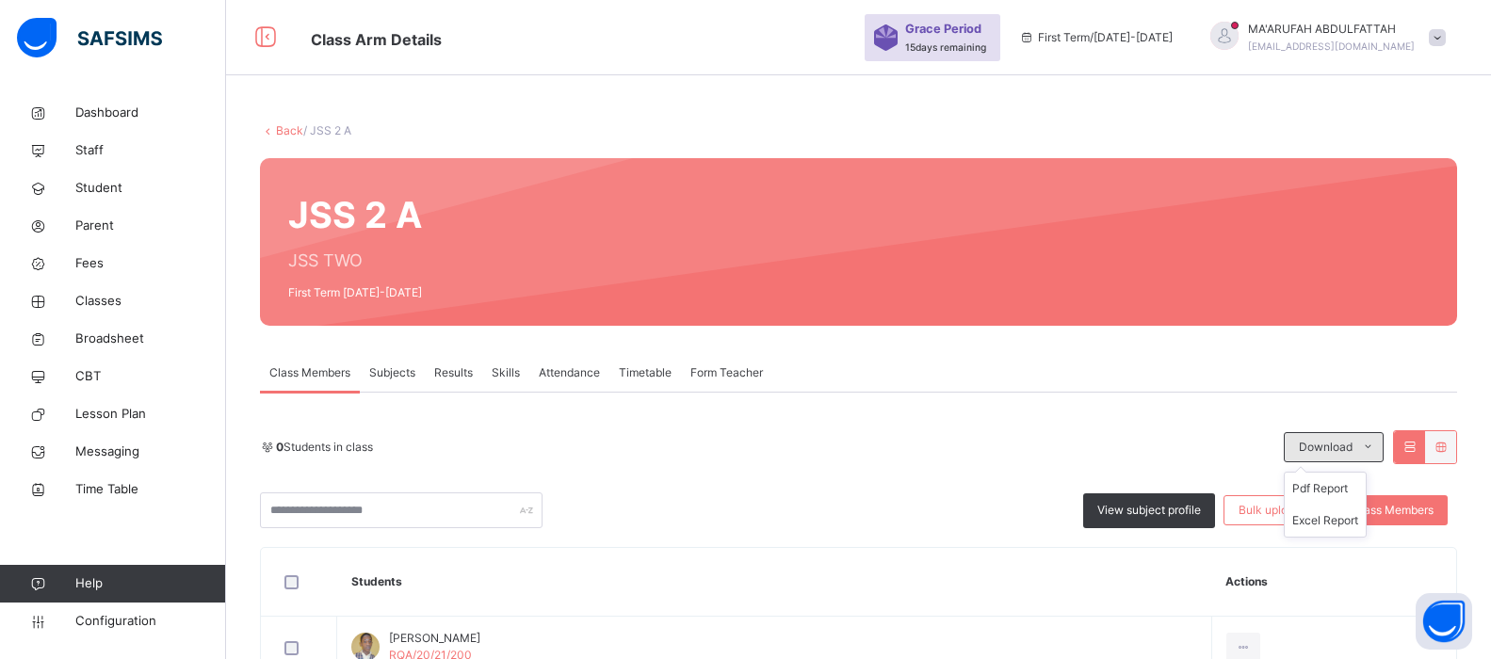
click at [1358, 436] on div "Download" at bounding box center [1334, 447] width 100 height 30
drag, startPoint x: 1331, startPoint y: 522, endPoint x: 1310, endPoint y: 519, distance: 20.9
click at [1331, 522] on li "Excel Report" at bounding box center [1325, 521] width 81 height 32
click at [298, 134] on link "Back" at bounding box center [289, 130] width 27 height 14
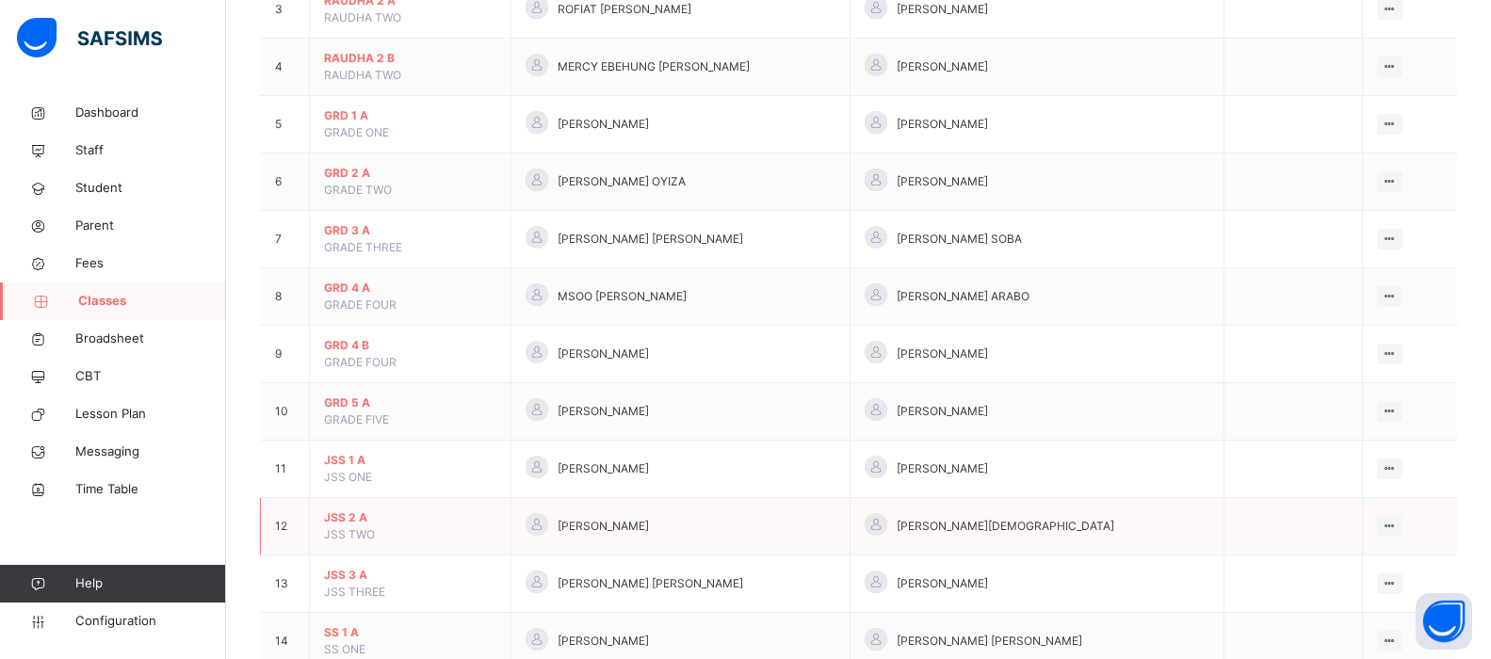
scroll to position [377, 0]
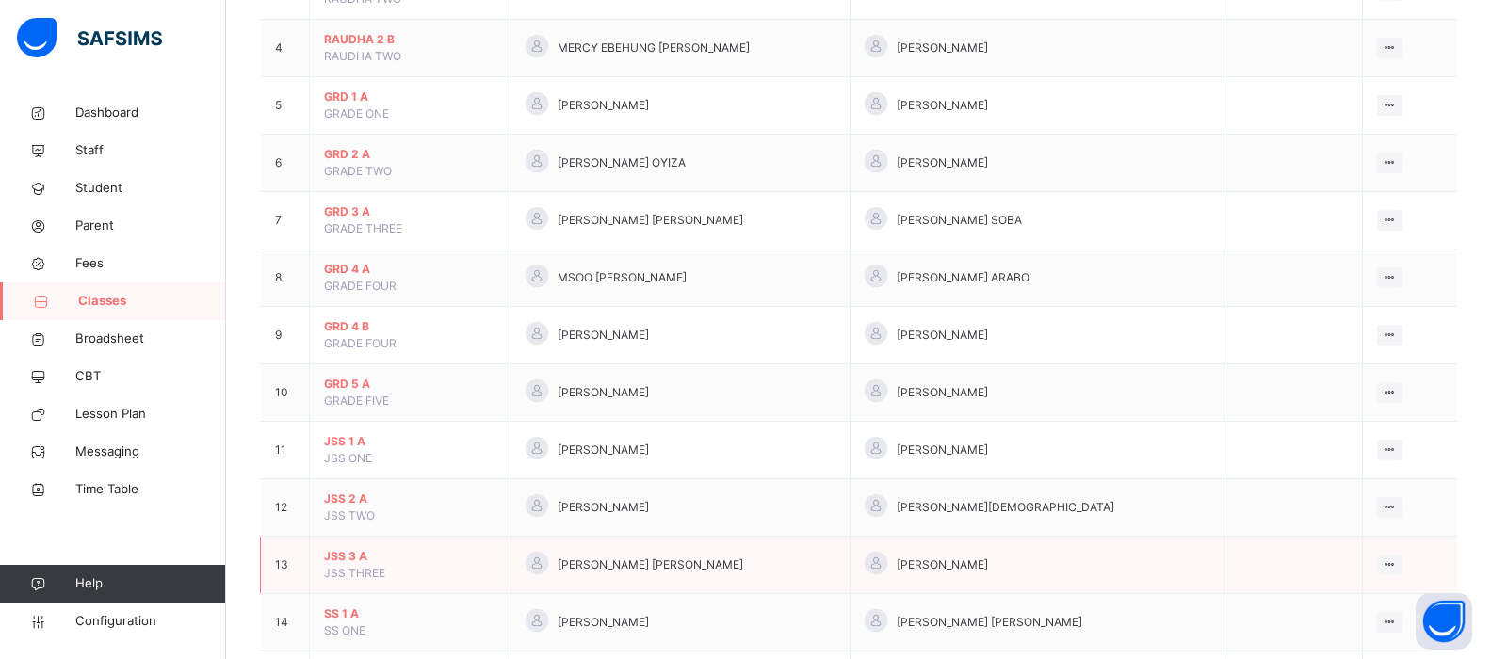
click at [349, 554] on span "JSS 3 A" at bounding box center [410, 556] width 172 height 17
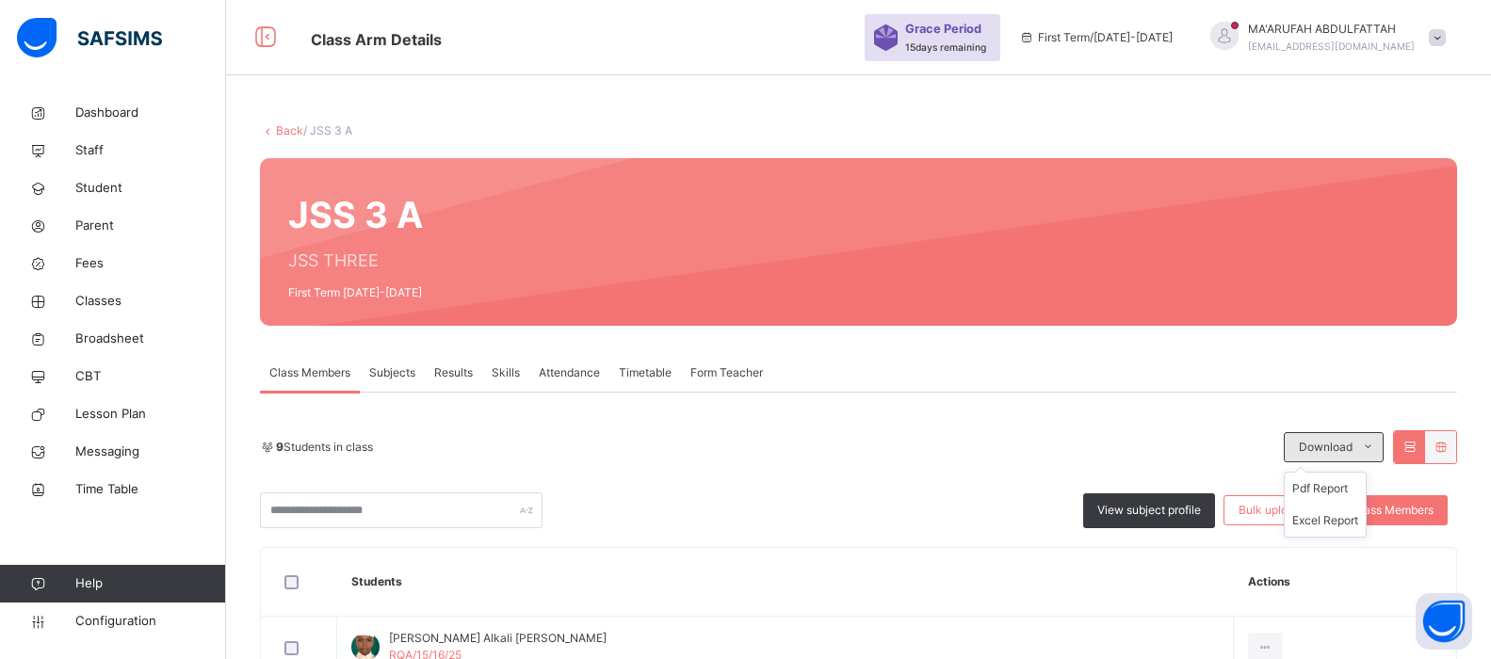
click at [1346, 444] on span "Download" at bounding box center [1326, 447] width 54 height 17
click at [1327, 520] on li "Excel Report" at bounding box center [1325, 521] width 81 height 32
click at [290, 129] on link "Back" at bounding box center [289, 130] width 27 height 14
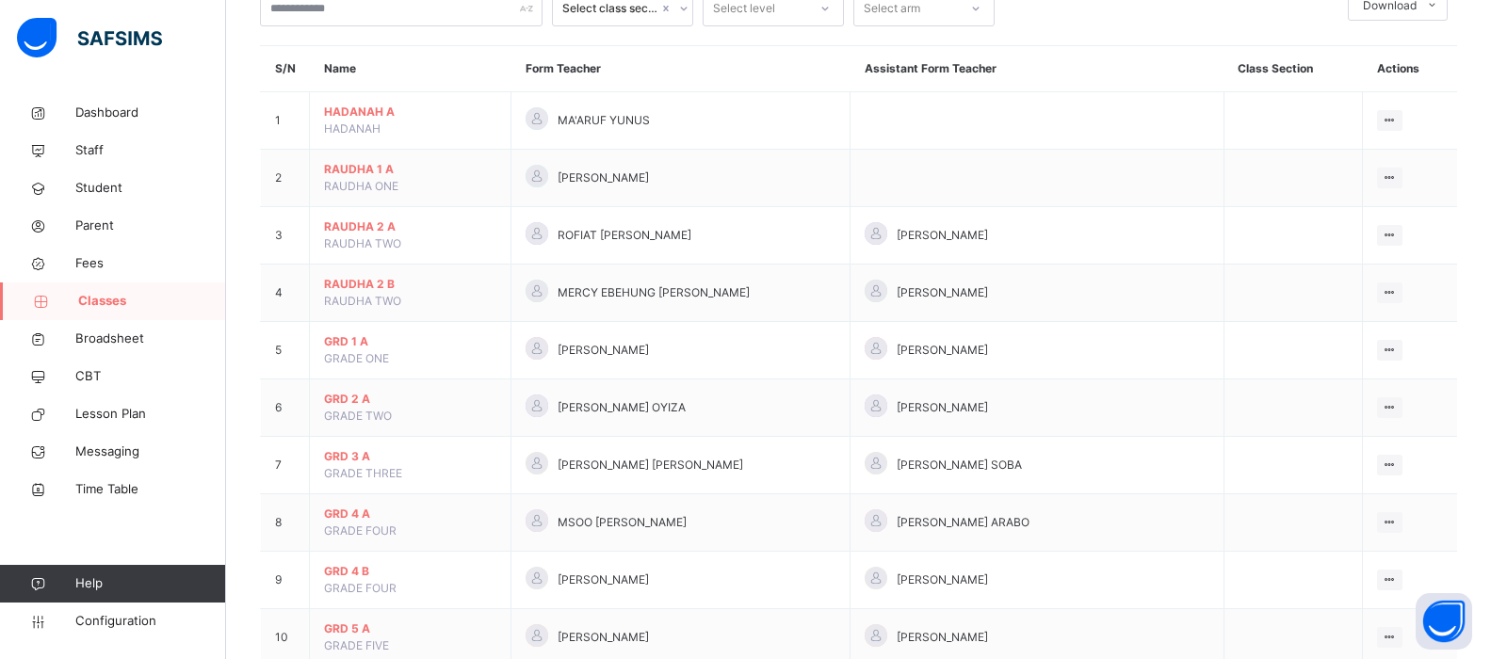
scroll to position [94, 0]
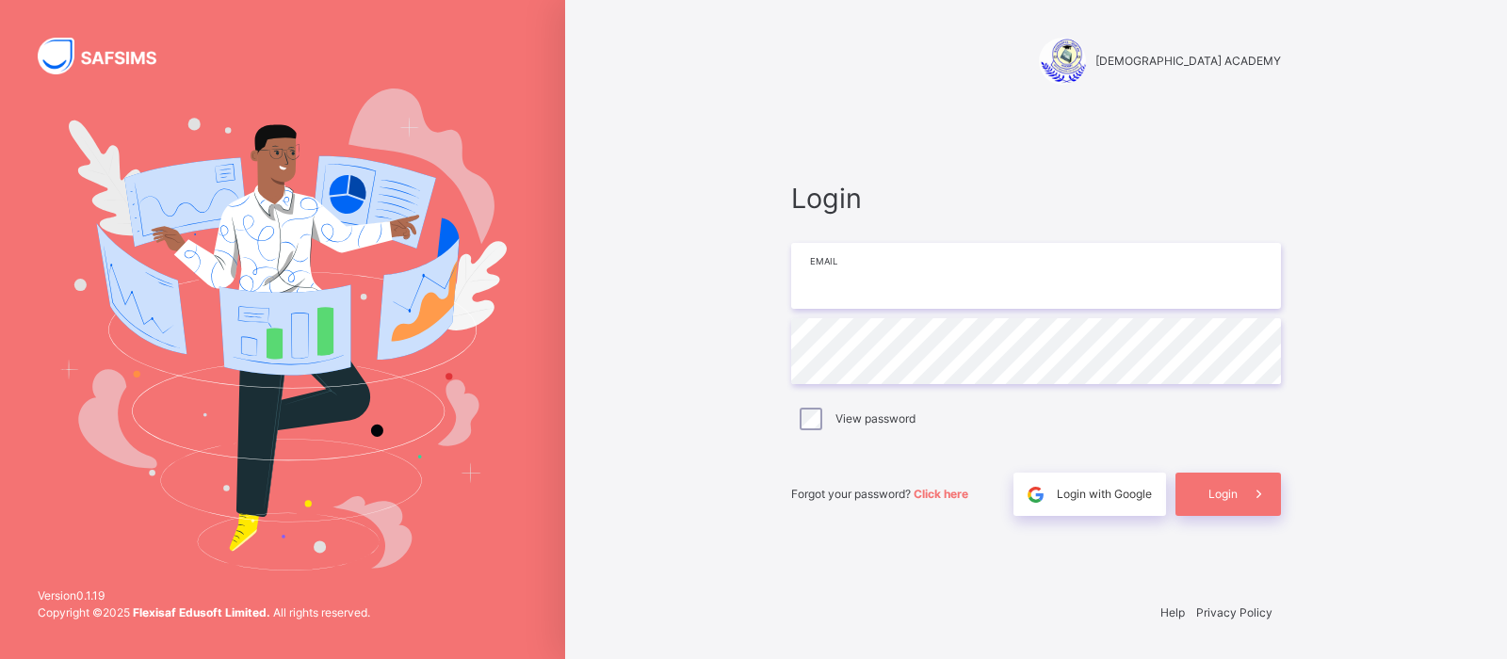
type input "**********"
